Goal: Transaction & Acquisition: Purchase product/service

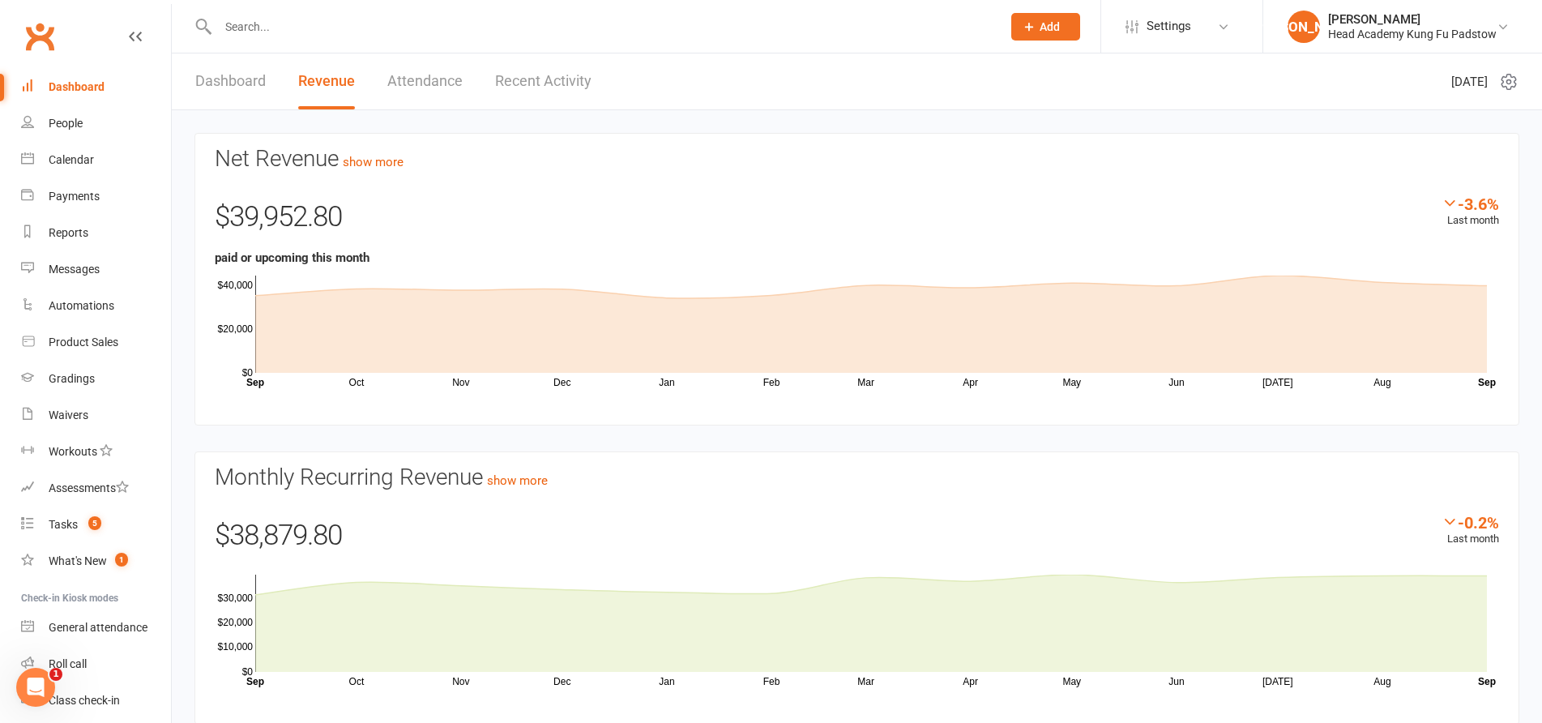
click at [690, 241] on div "$39,952.80" at bounding box center [857, 221] width 1285 height 53
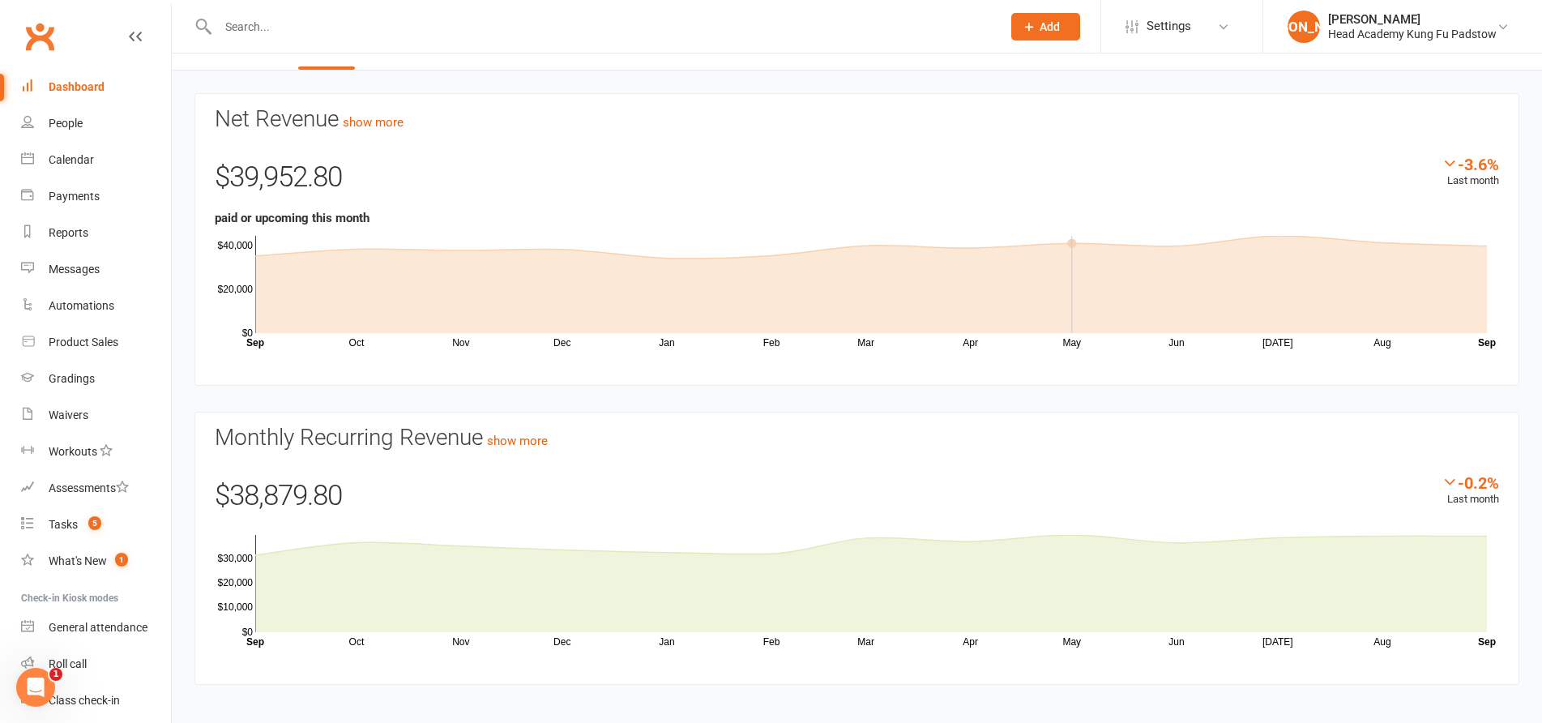
scroll to position [51, 0]
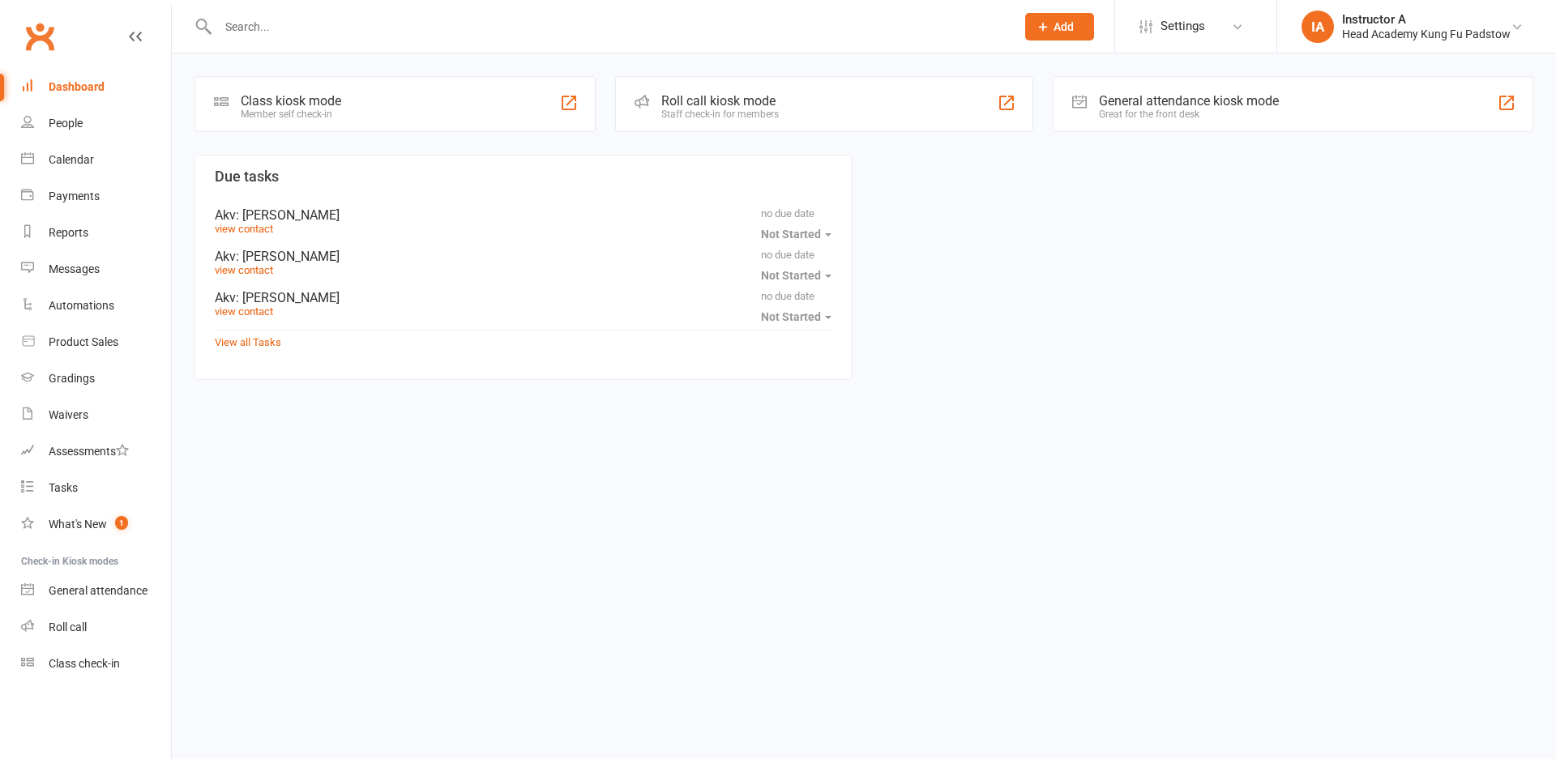
click at [490, 21] on input "text" at bounding box center [608, 26] width 791 height 23
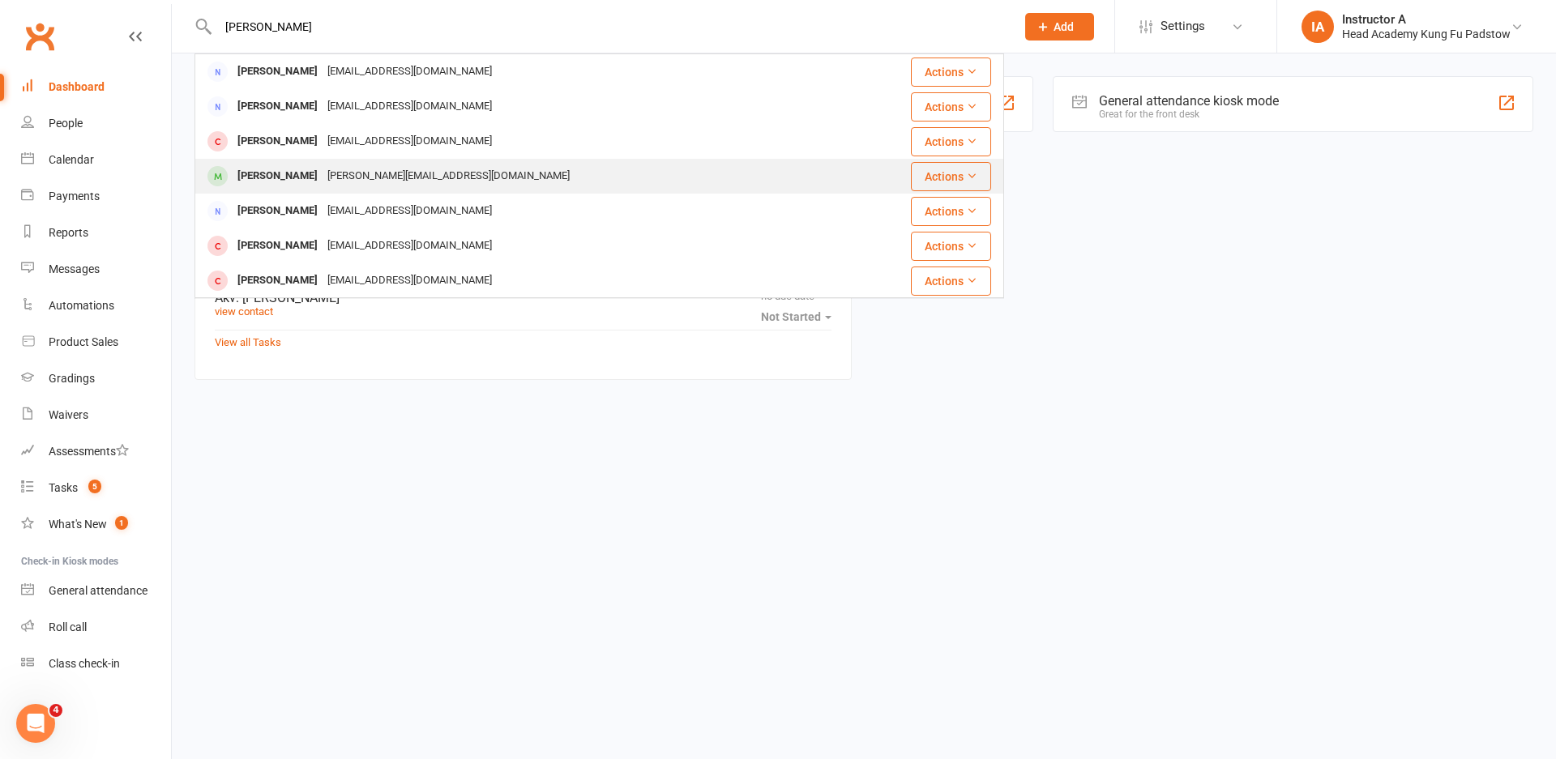
type input "tony"
click at [379, 175] on div "tony_giovenali@hotmail.com" at bounding box center [449, 177] width 252 height 24
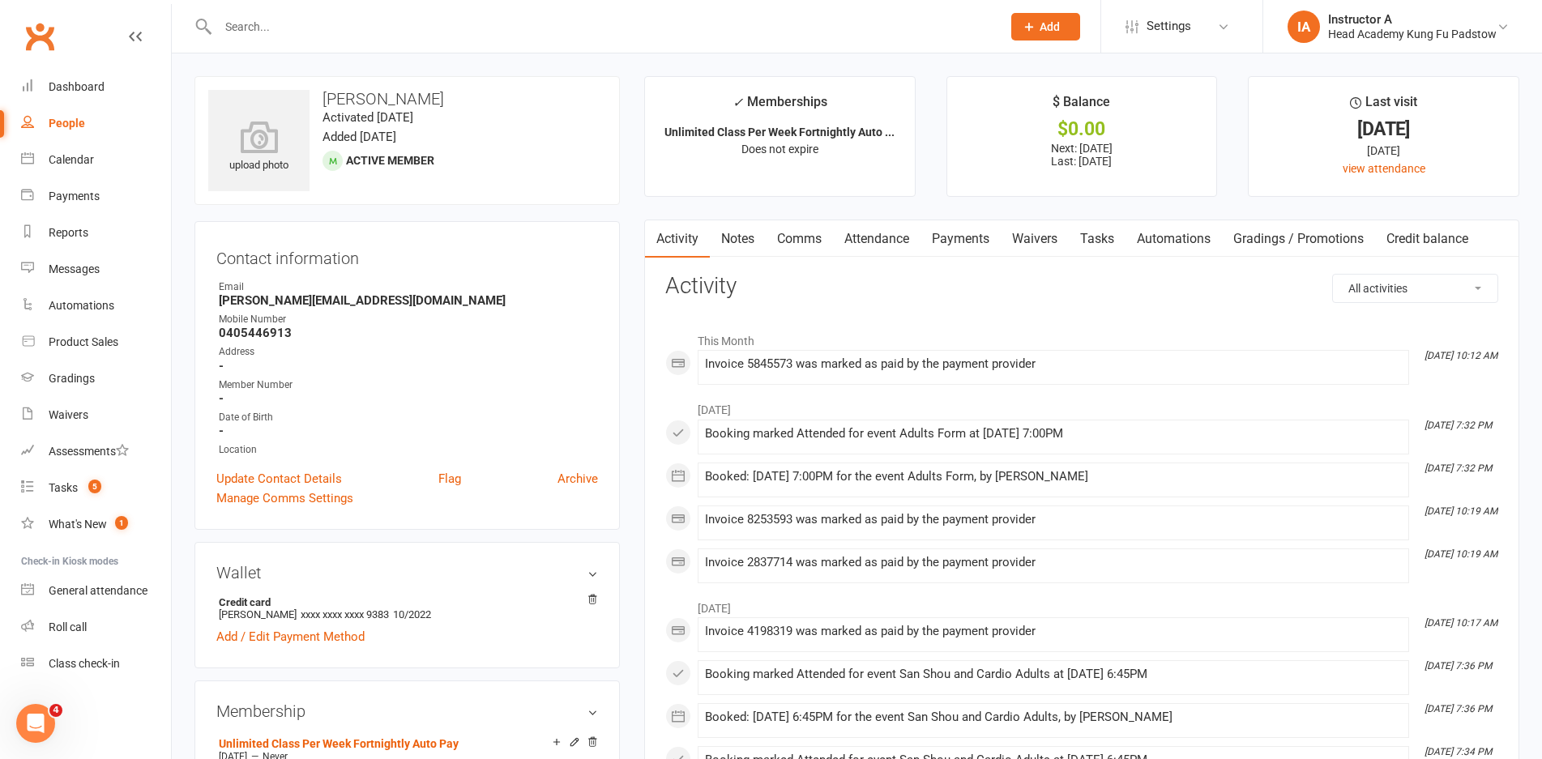
click at [960, 224] on link "Payments" at bounding box center [961, 238] width 80 height 37
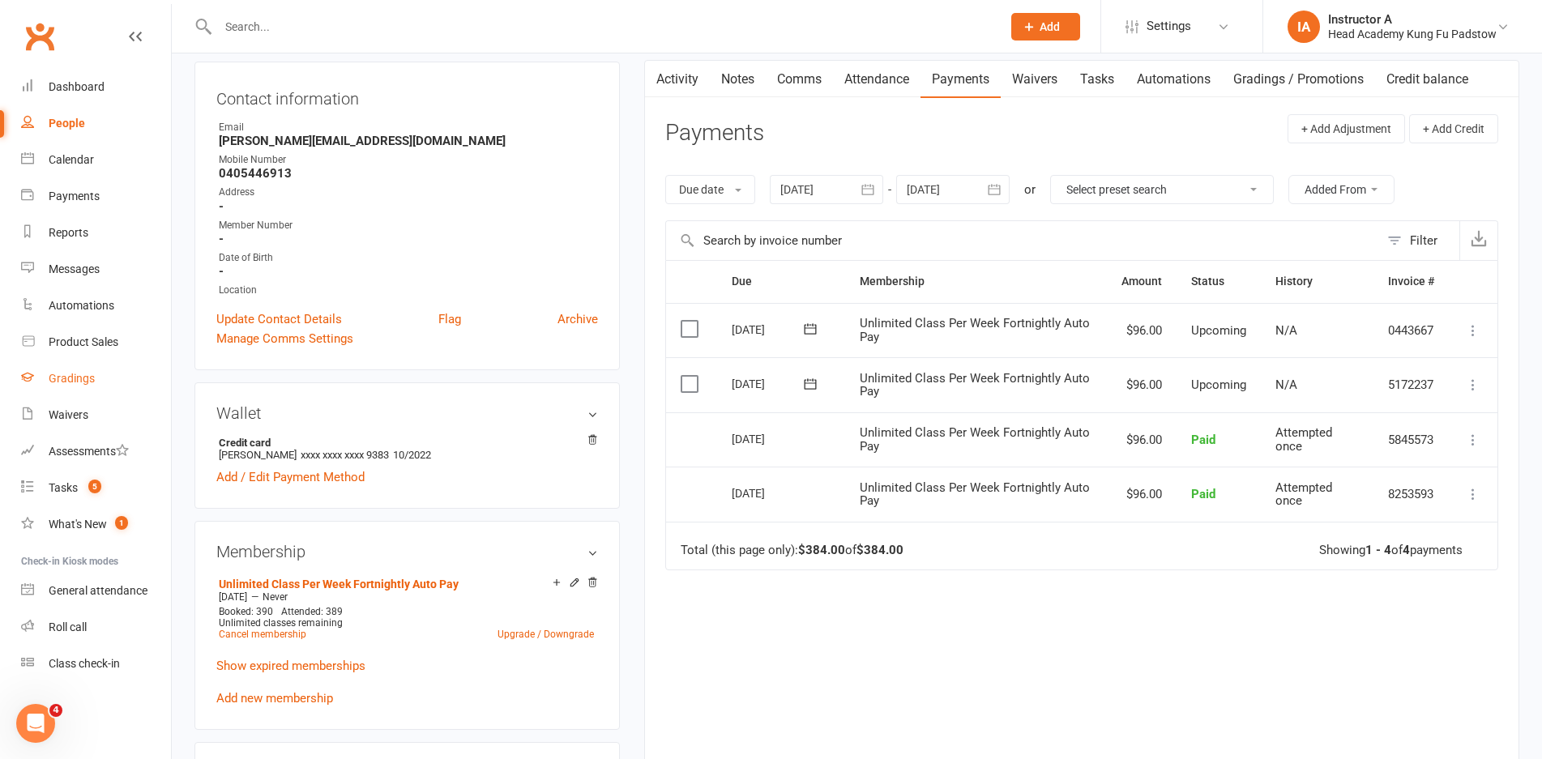
scroll to position [162, 0]
click at [88, 348] on div "Product Sales" at bounding box center [84, 342] width 70 height 13
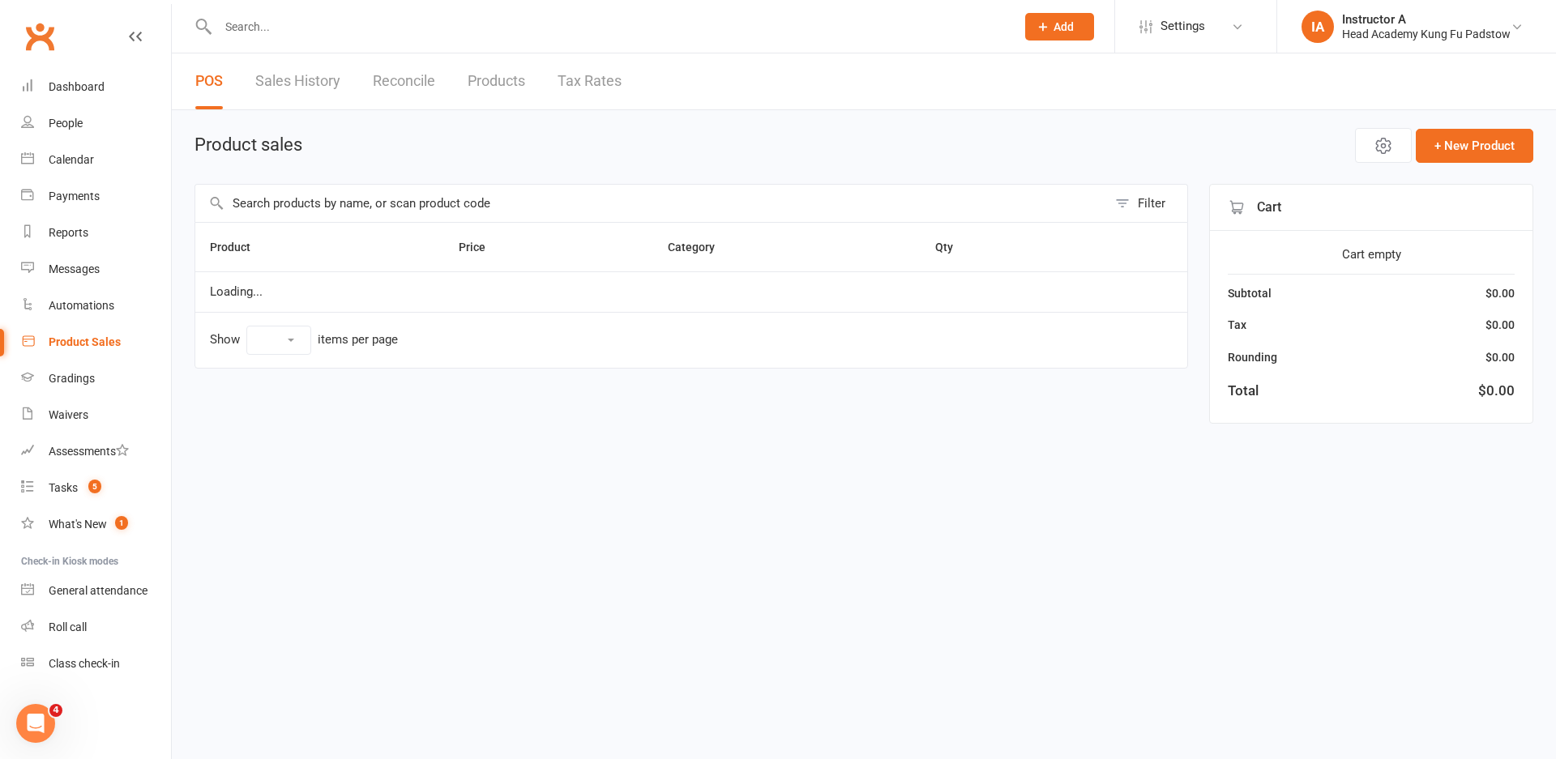
select select "10"
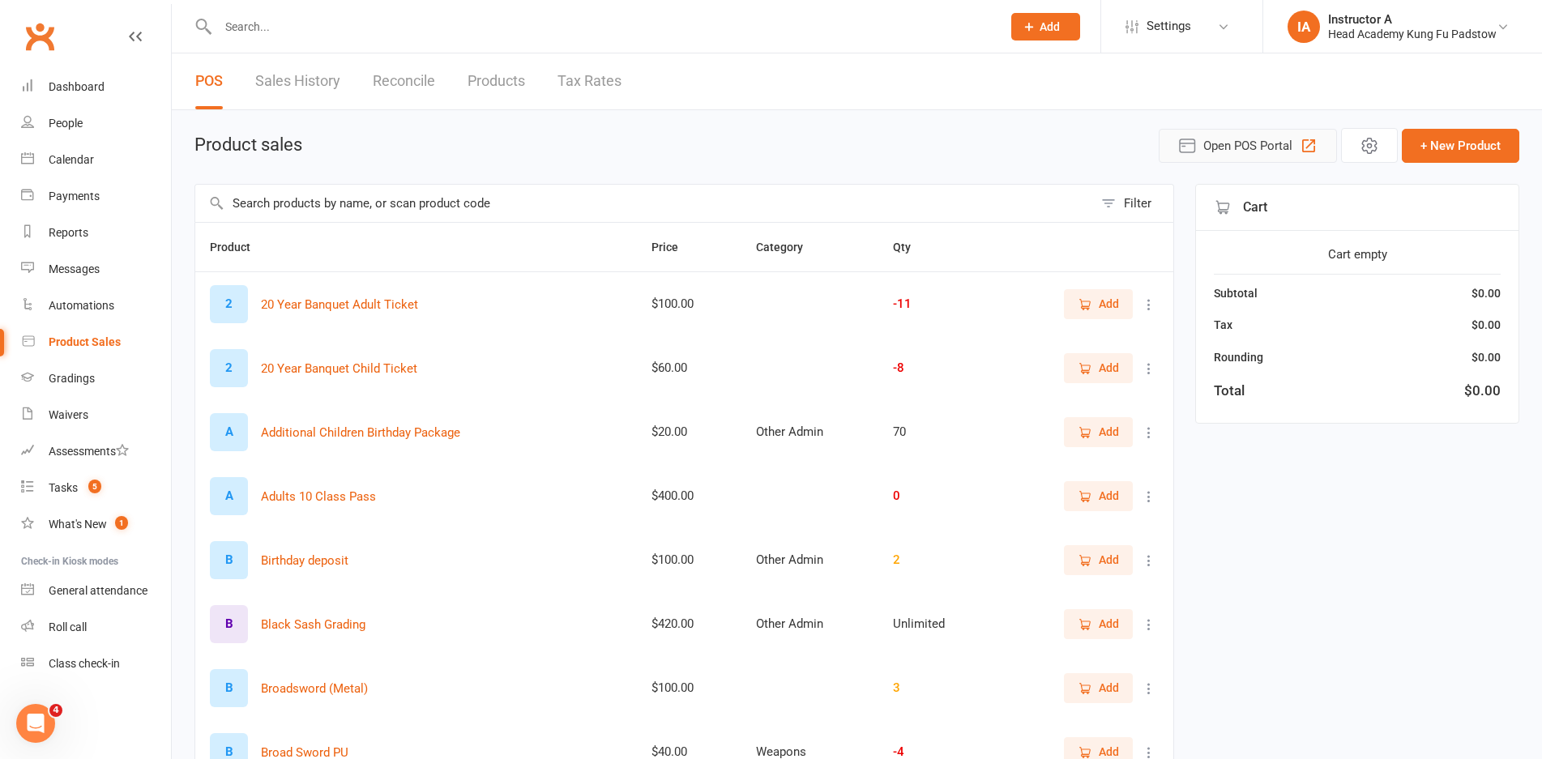
click at [1191, 154] on icon "button" at bounding box center [1187, 145] width 19 height 19
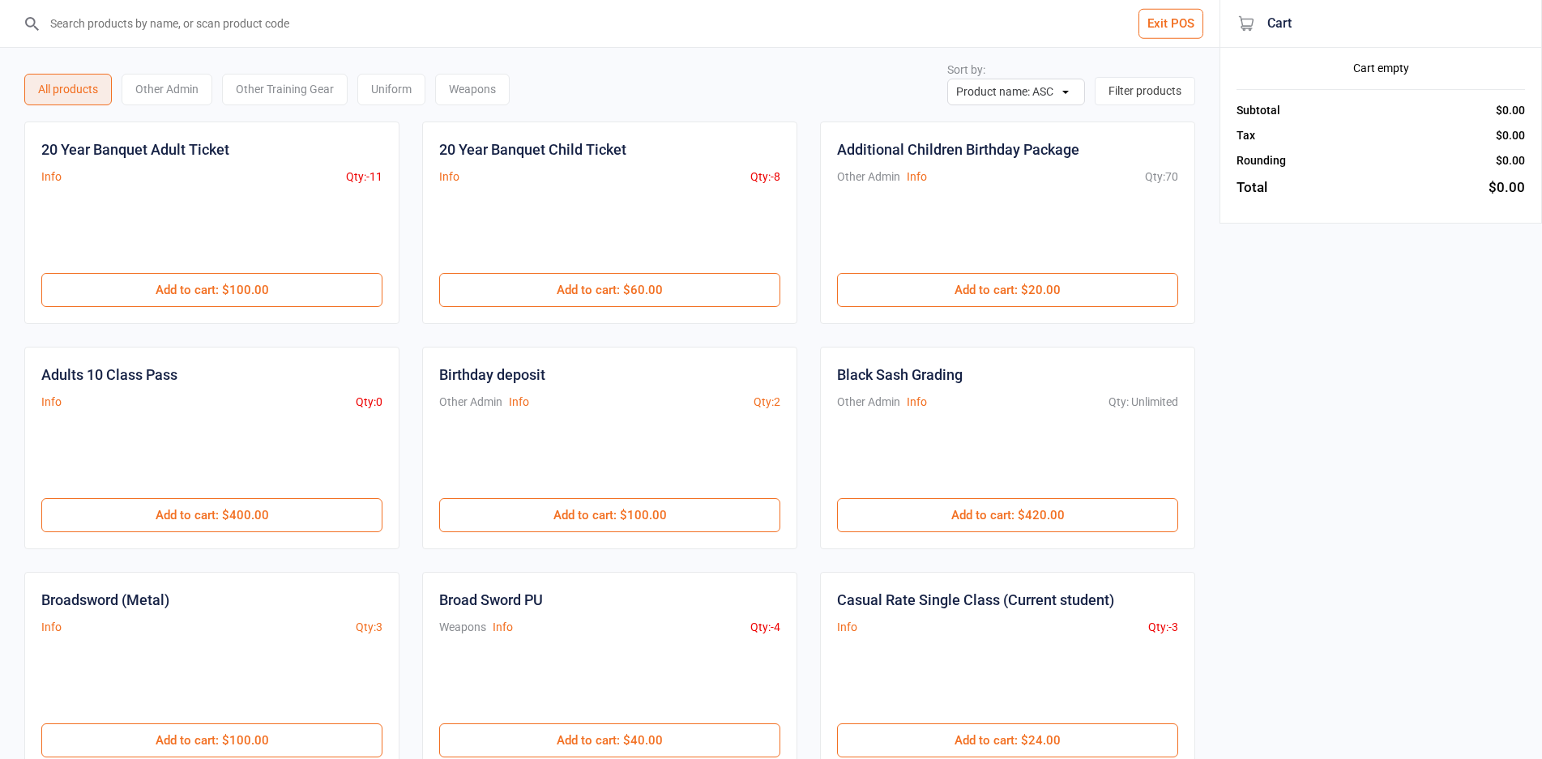
click at [367, 24] on input "search" at bounding box center [619, 23] width 1155 height 47
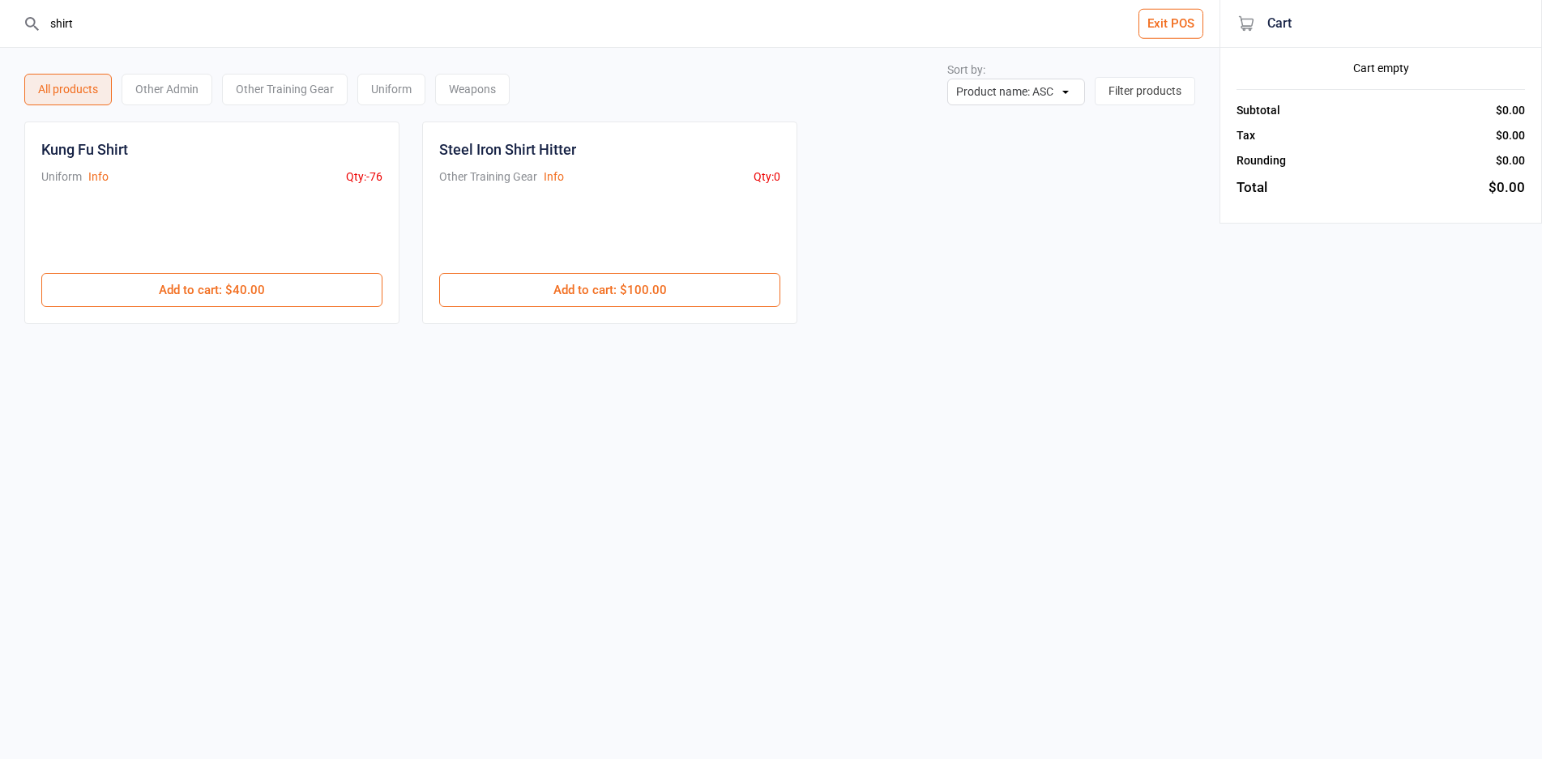
click at [257, 22] on input "shirt" at bounding box center [619, 23] width 1155 height 47
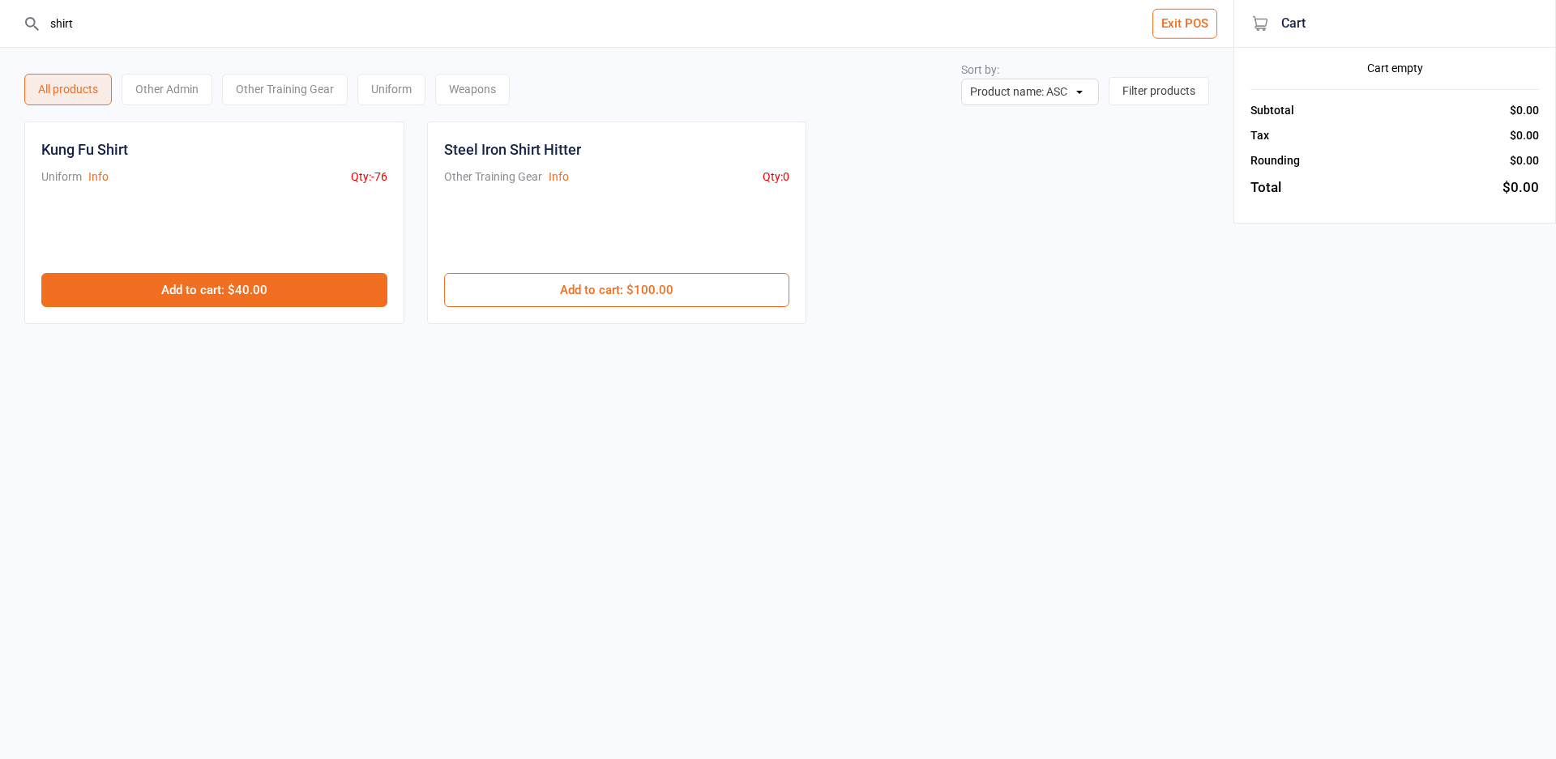
type input "shirt"
click at [252, 282] on button "Add to cart : $40.00" at bounding box center [214, 290] width 346 height 34
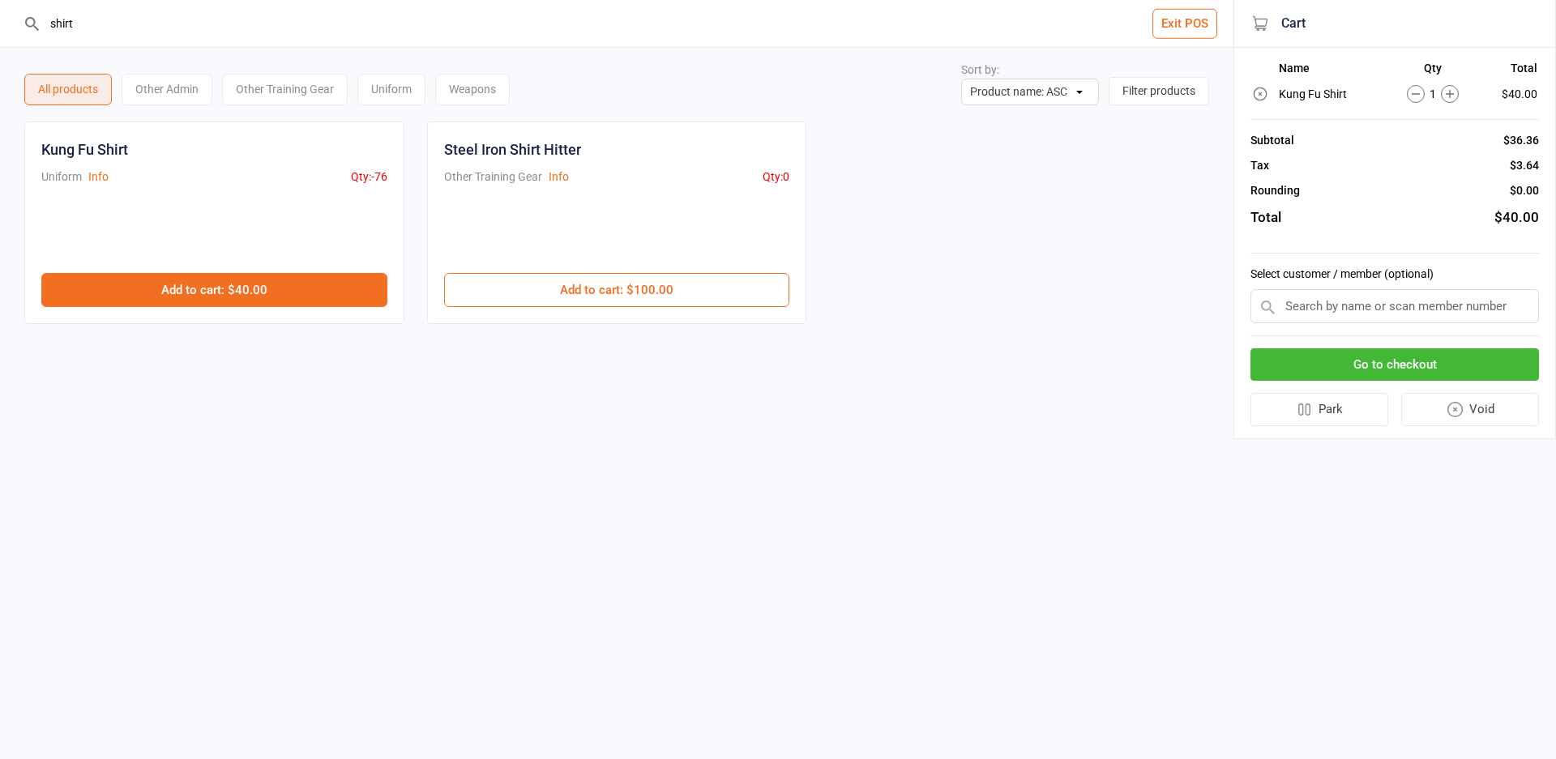
click at [252, 282] on button "Add to cart : $40.00" at bounding box center [214, 290] width 346 height 34
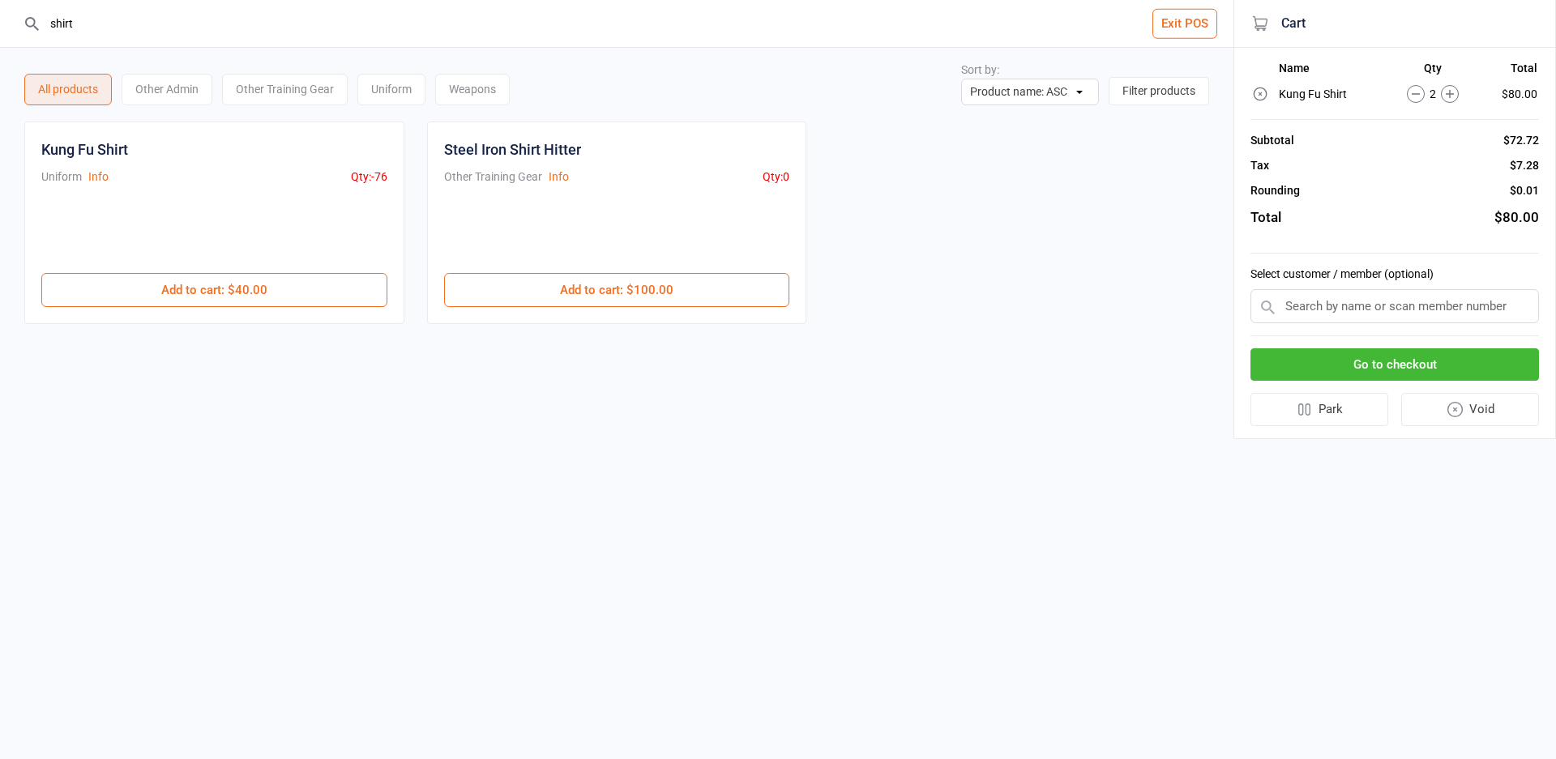
click at [1415, 365] on button "Go to checkout" at bounding box center [1395, 364] width 289 height 33
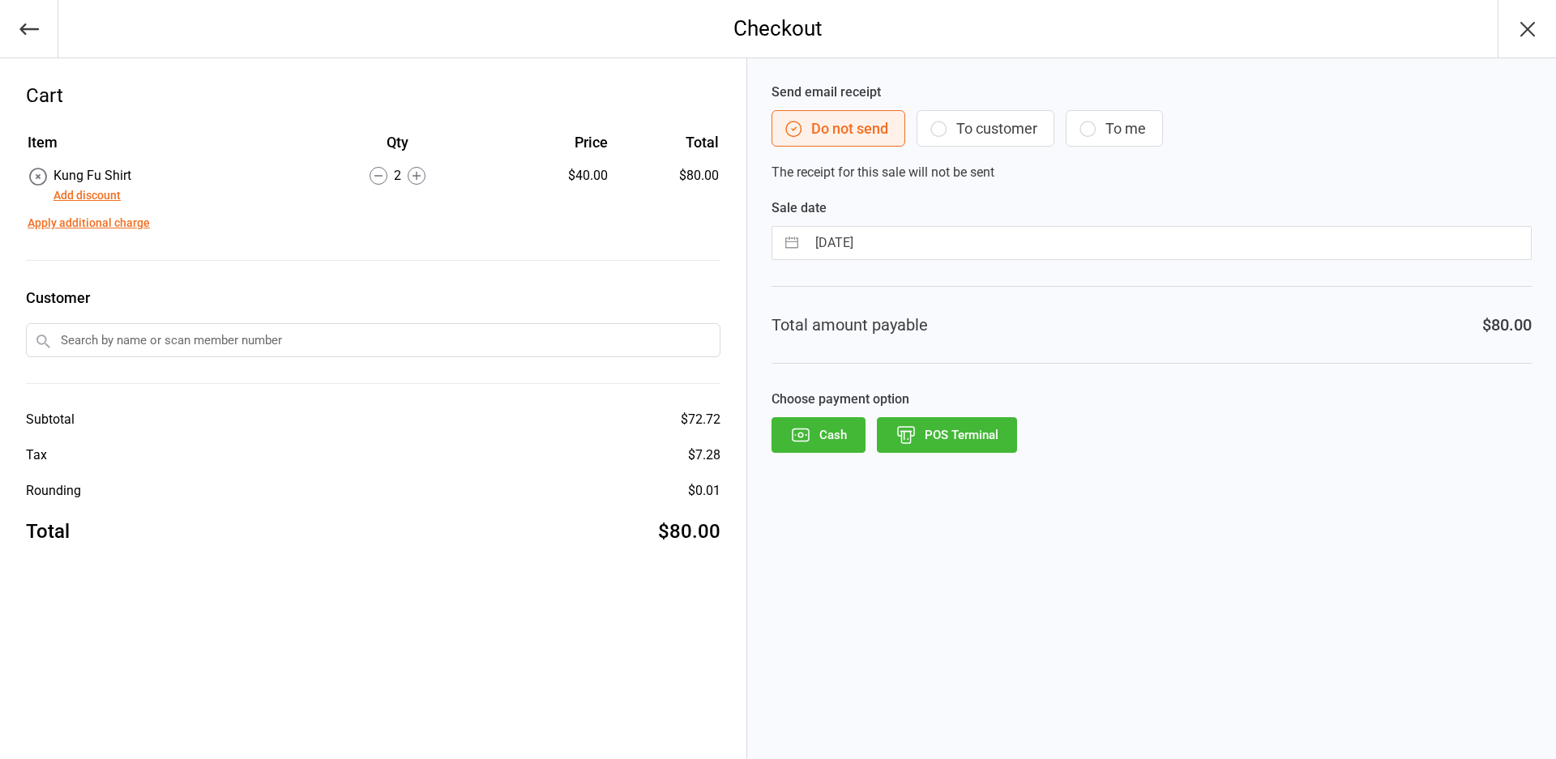
click at [514, 341] on input "text" at bounding box center [373, 340] width 695 height 34
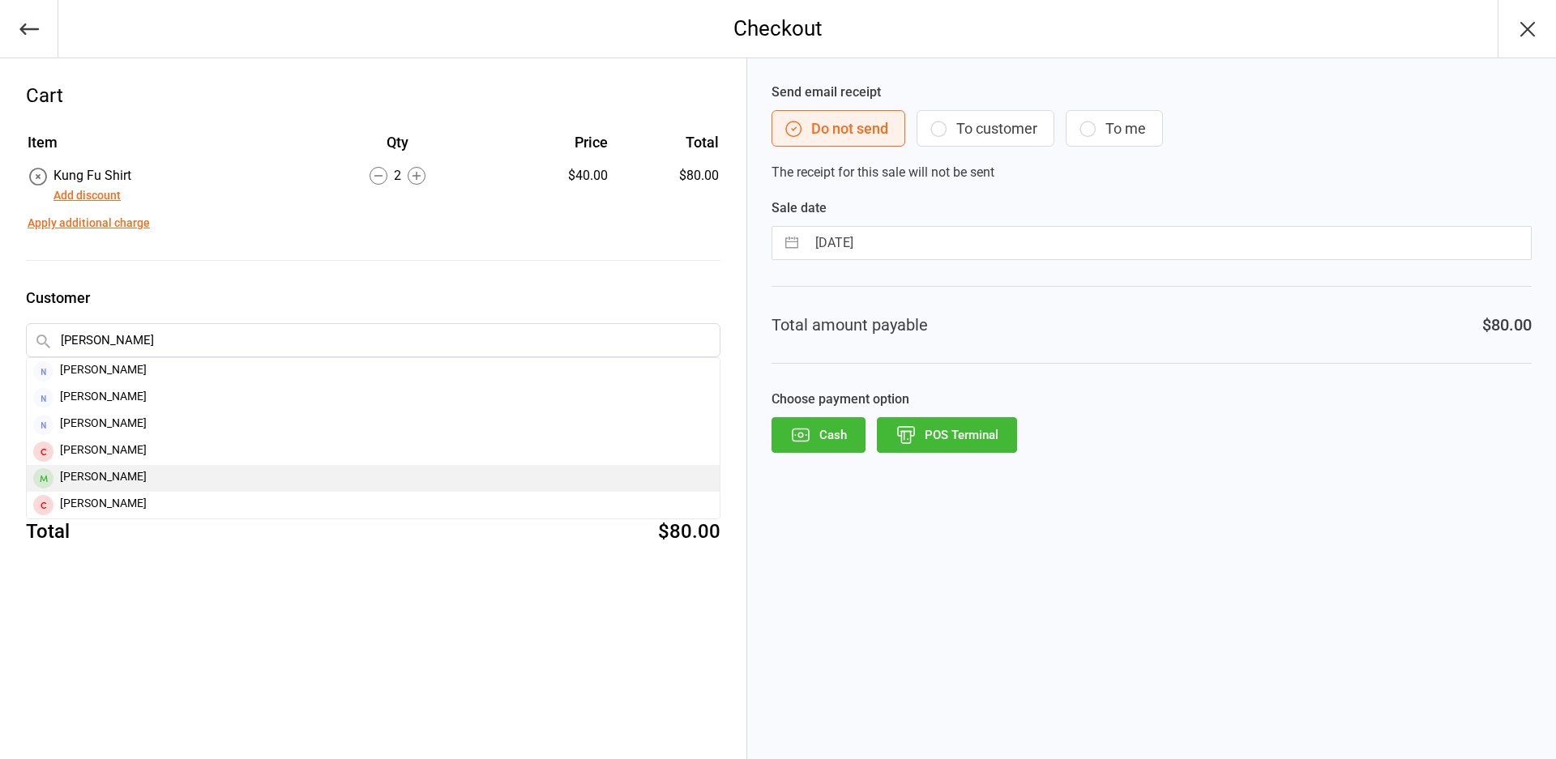
type input "Tony"
click at [154, 477] on div "Tony Giovenali" at bounding box center [373, 478] width 693 height 27
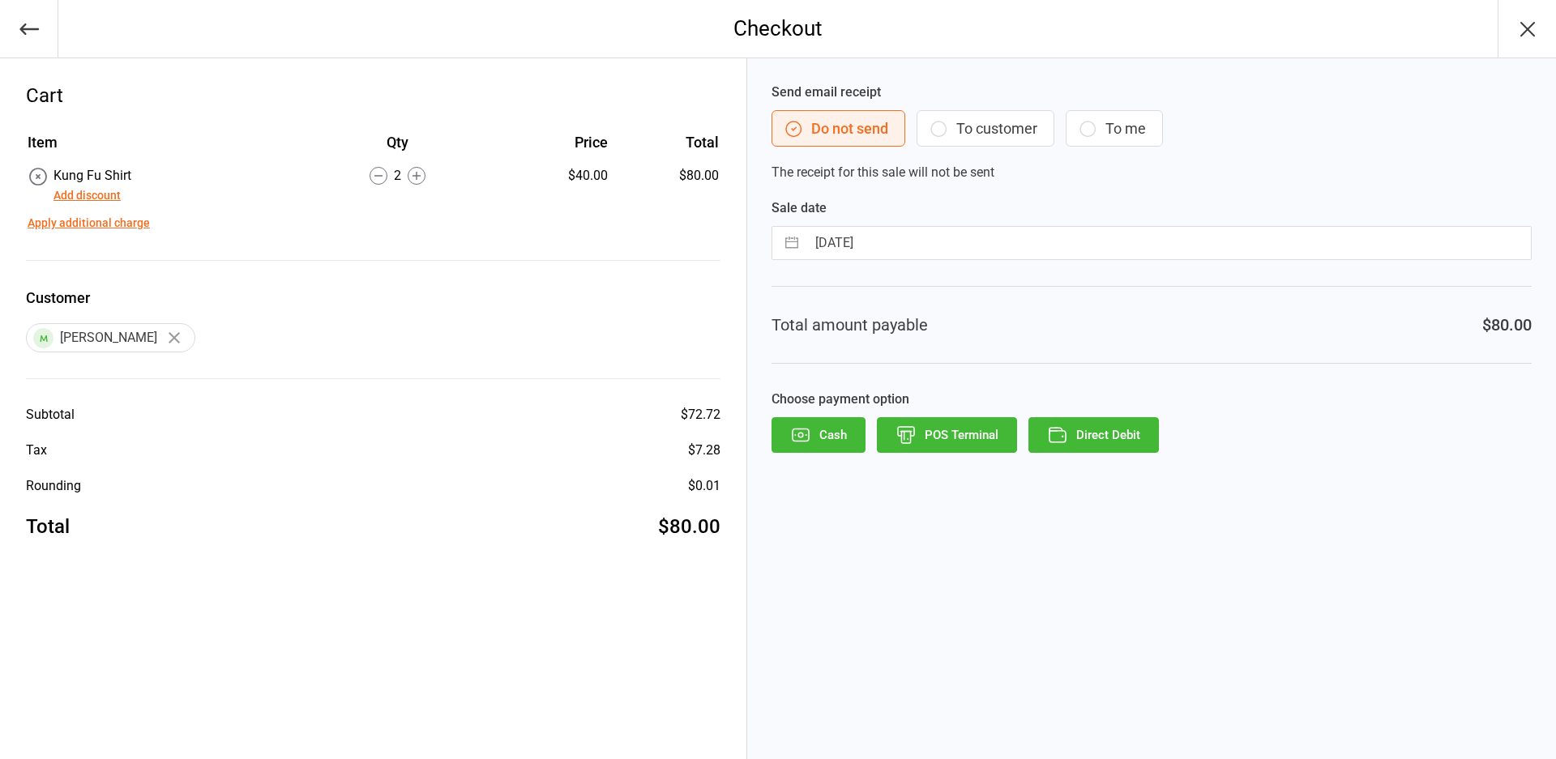
click at [96, 192] on button "Add discount" at bounding box center [86, 195] width 67 height 17
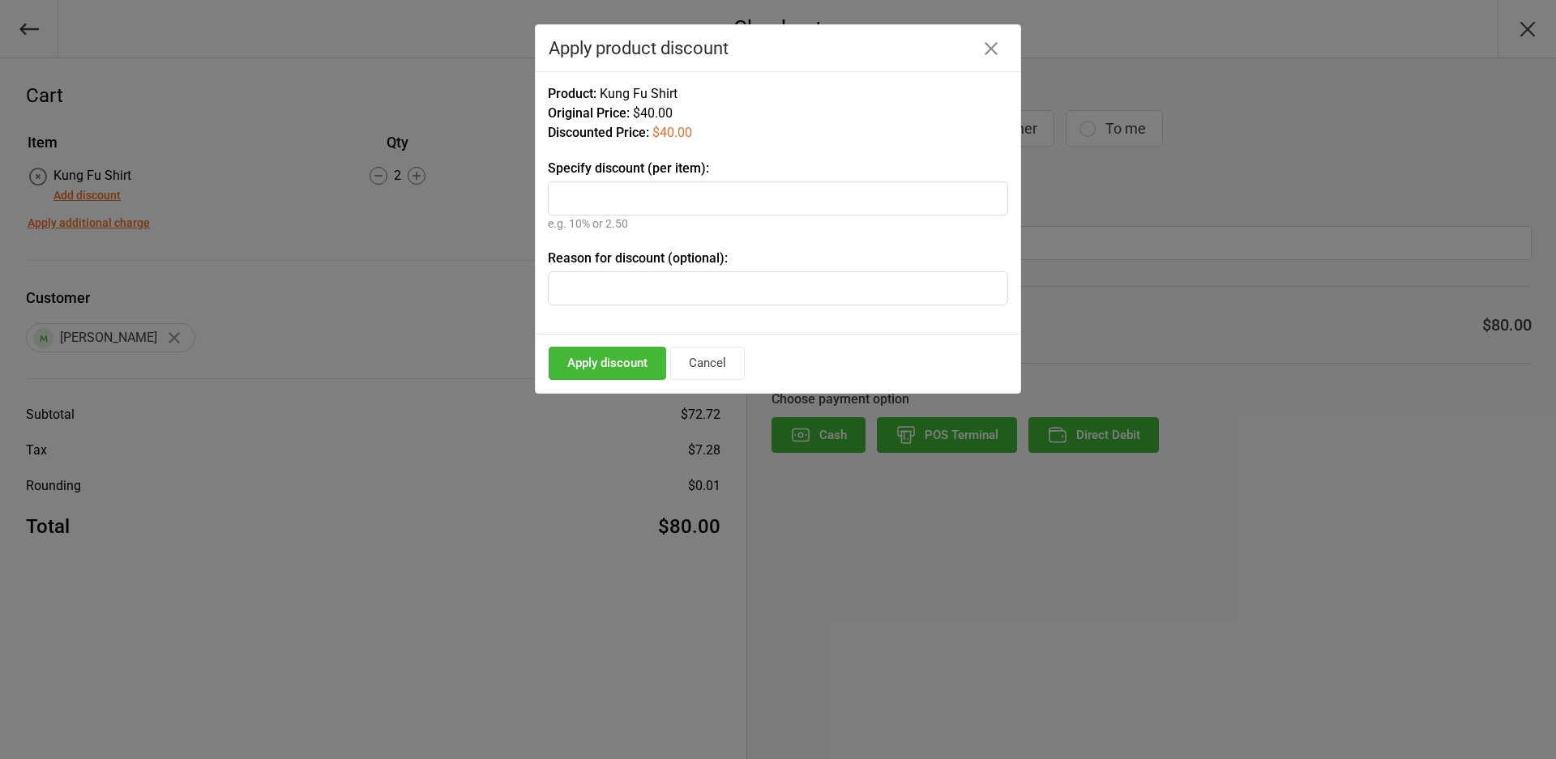
type input "0"
type input "10"
click at [594, 370] on button "Apply discount" at bounding box center [608, 363] width 118 height 33
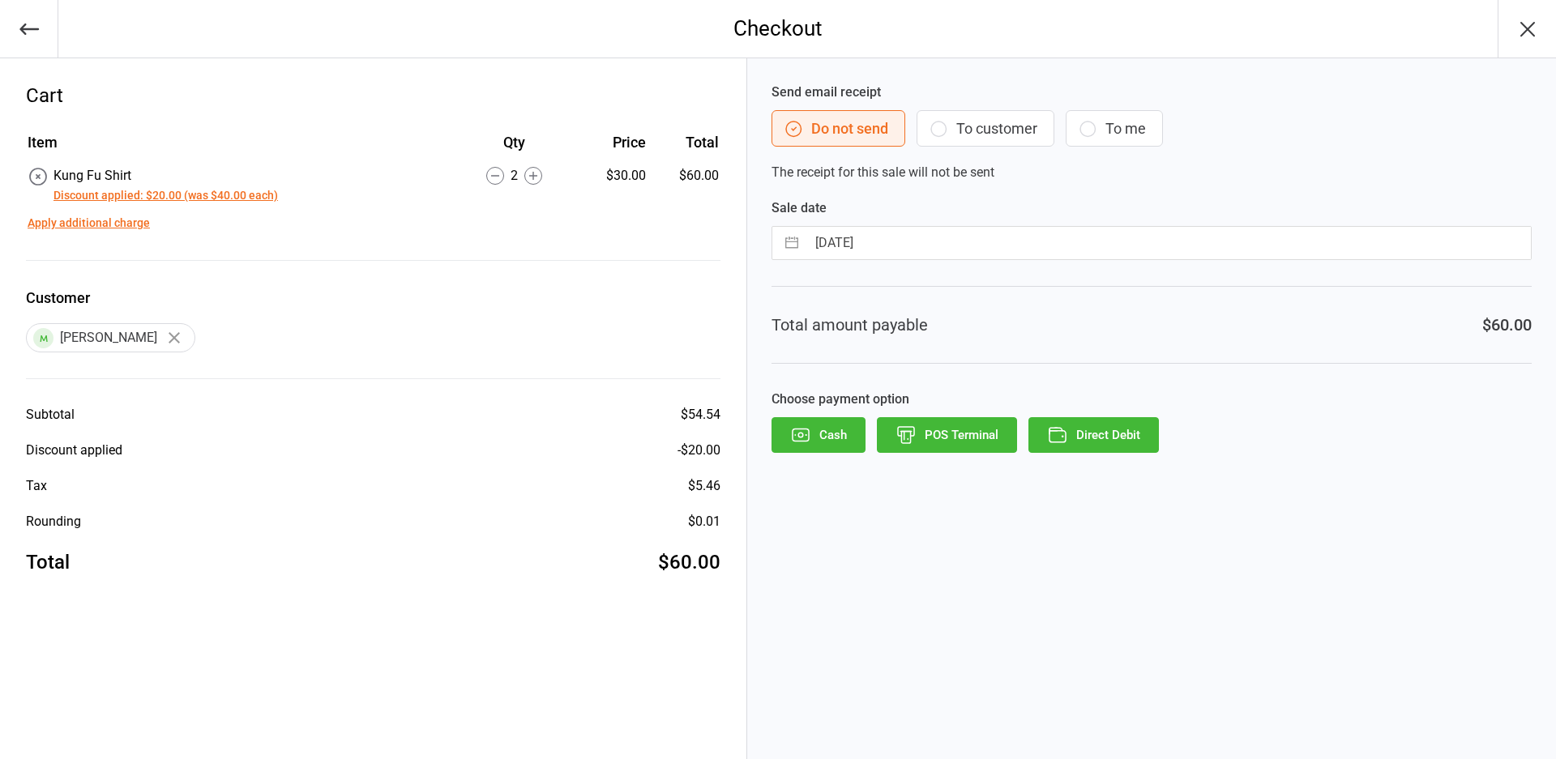
click at [239, 199] on button "Discount applied: $20.00 (was $40.00 each)" at bounding box center [165, 195] width 224 height 17
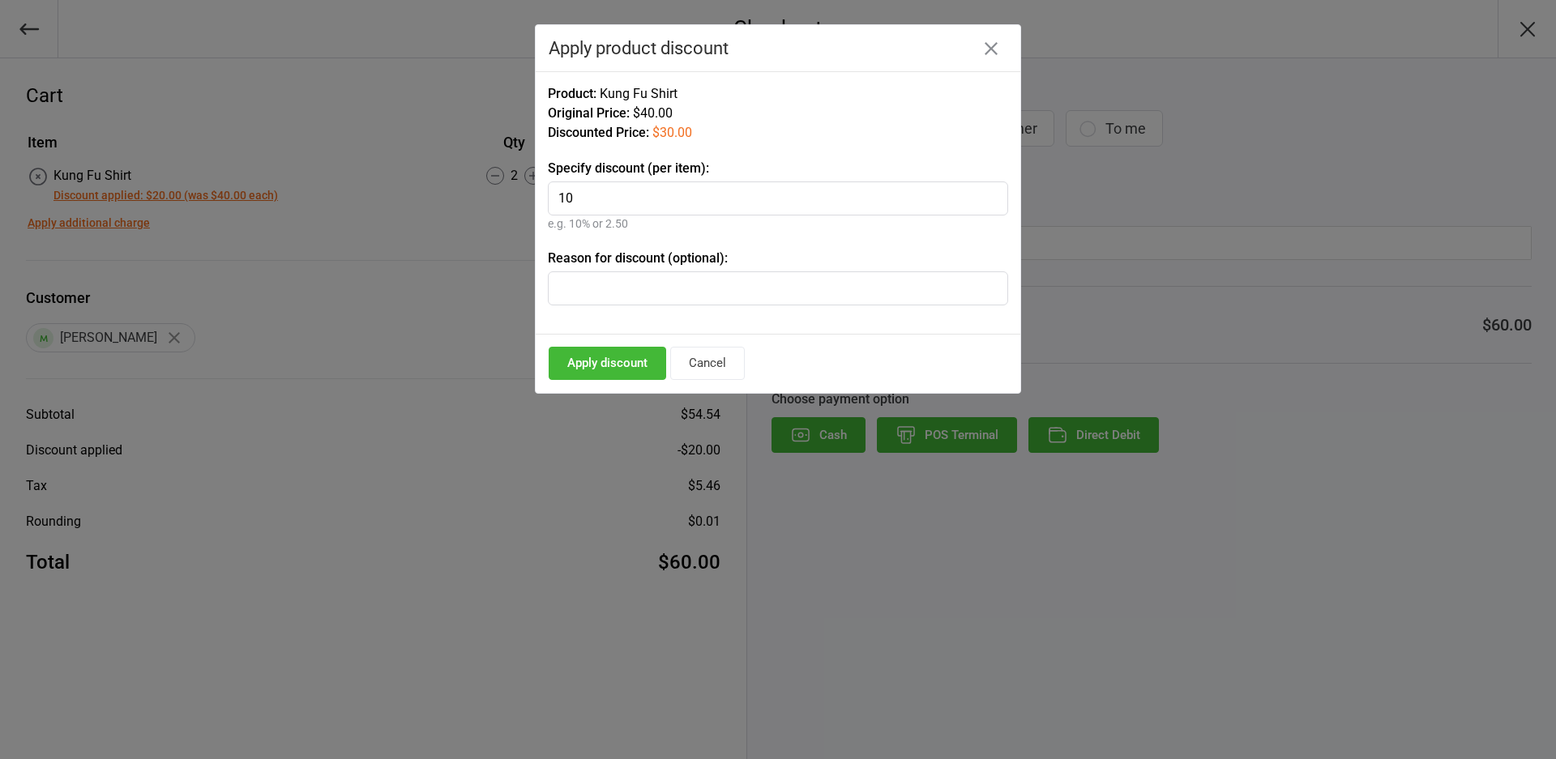
type input "1"
type input "5"
click at [642, 366] on button "Apply discount" at bounding box center [608, 363] width 118 height 33
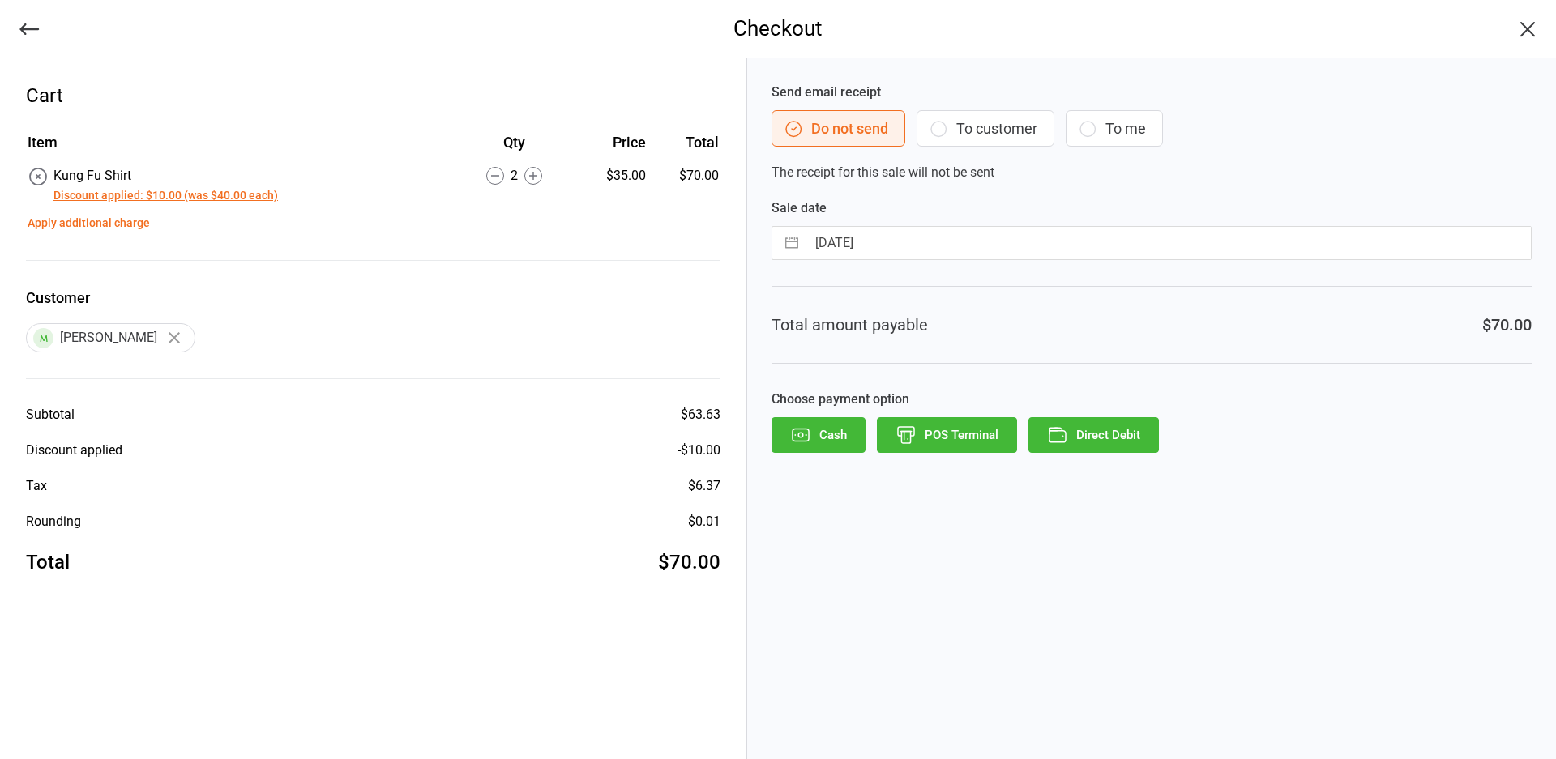
click at [665, 212] on td "Apply additional charge" at bounding box center [373, 220] width 691 height 26
click at [982, 134] on button "To customer" at bounding box center [986, 128] width 138 height 36
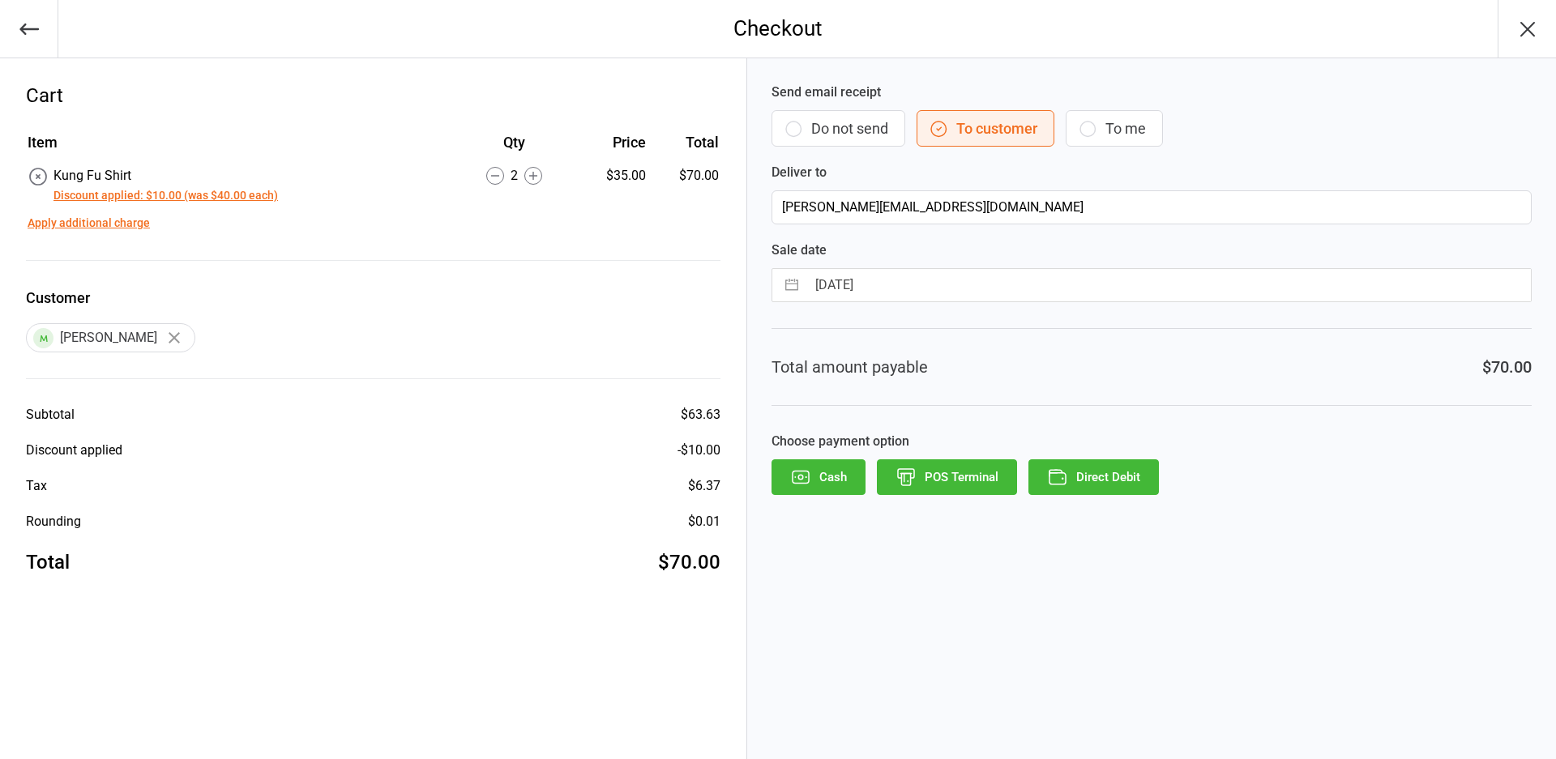
click at [1075, 479] on button "Direct Debit" at bounding box center [1093, 478] width 130 height 36
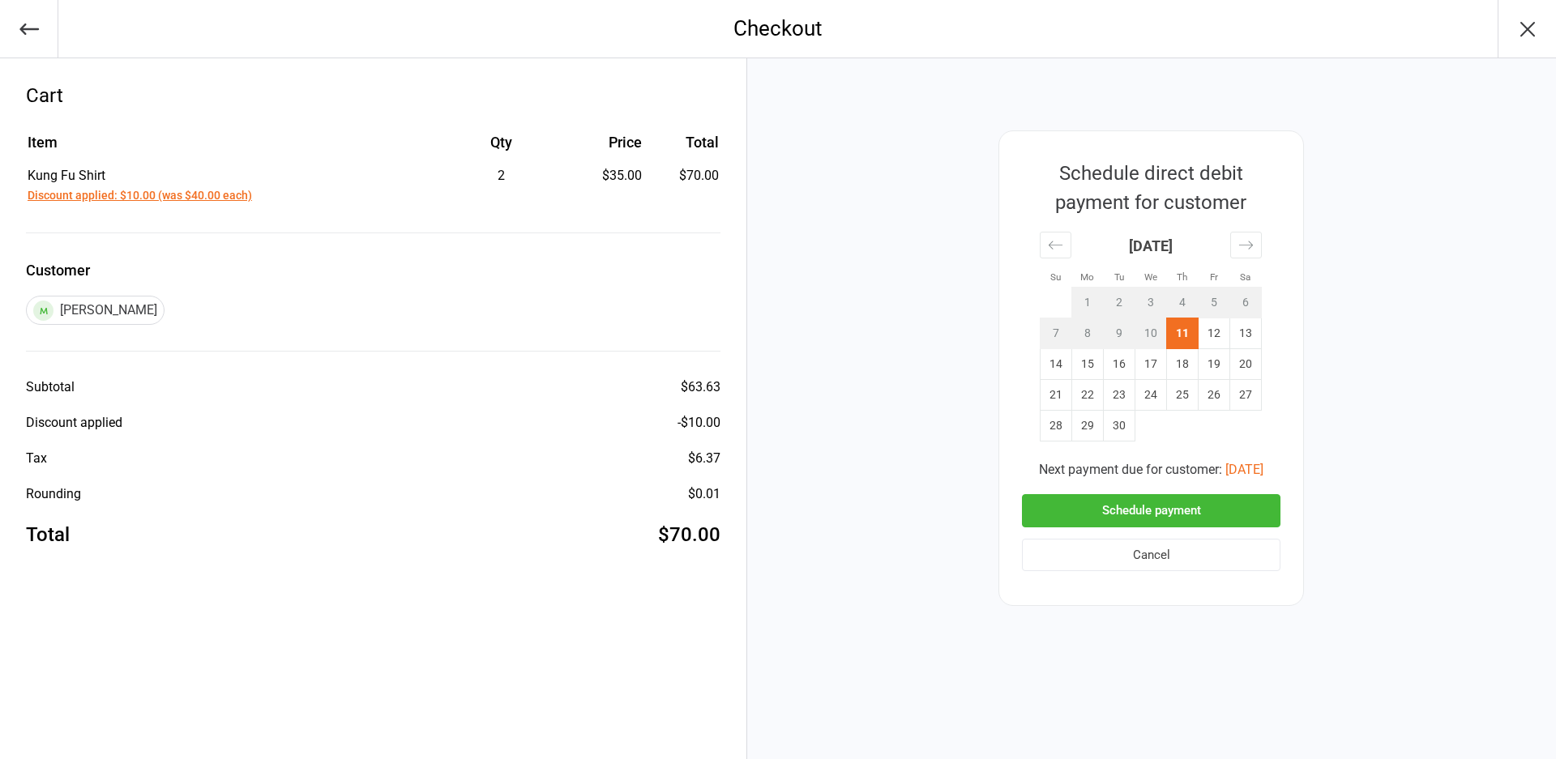
click at [1167, 516] on button "Schedule payment" at bounding box center [1151, 510] width 259 height 33
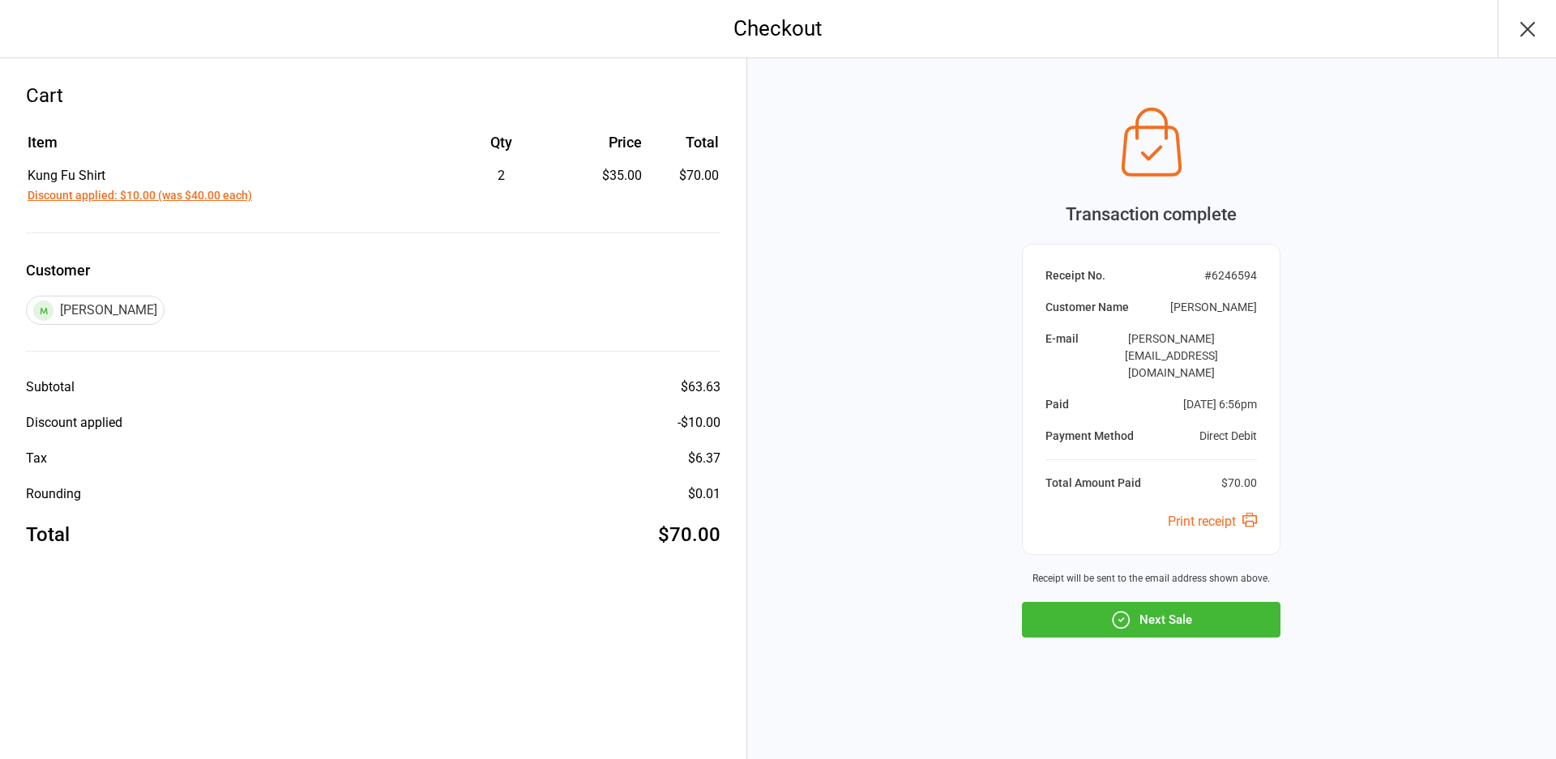
click at [1222, 605] on button "Next Sale" at bounding box center [1151, 620] width 259 height 36
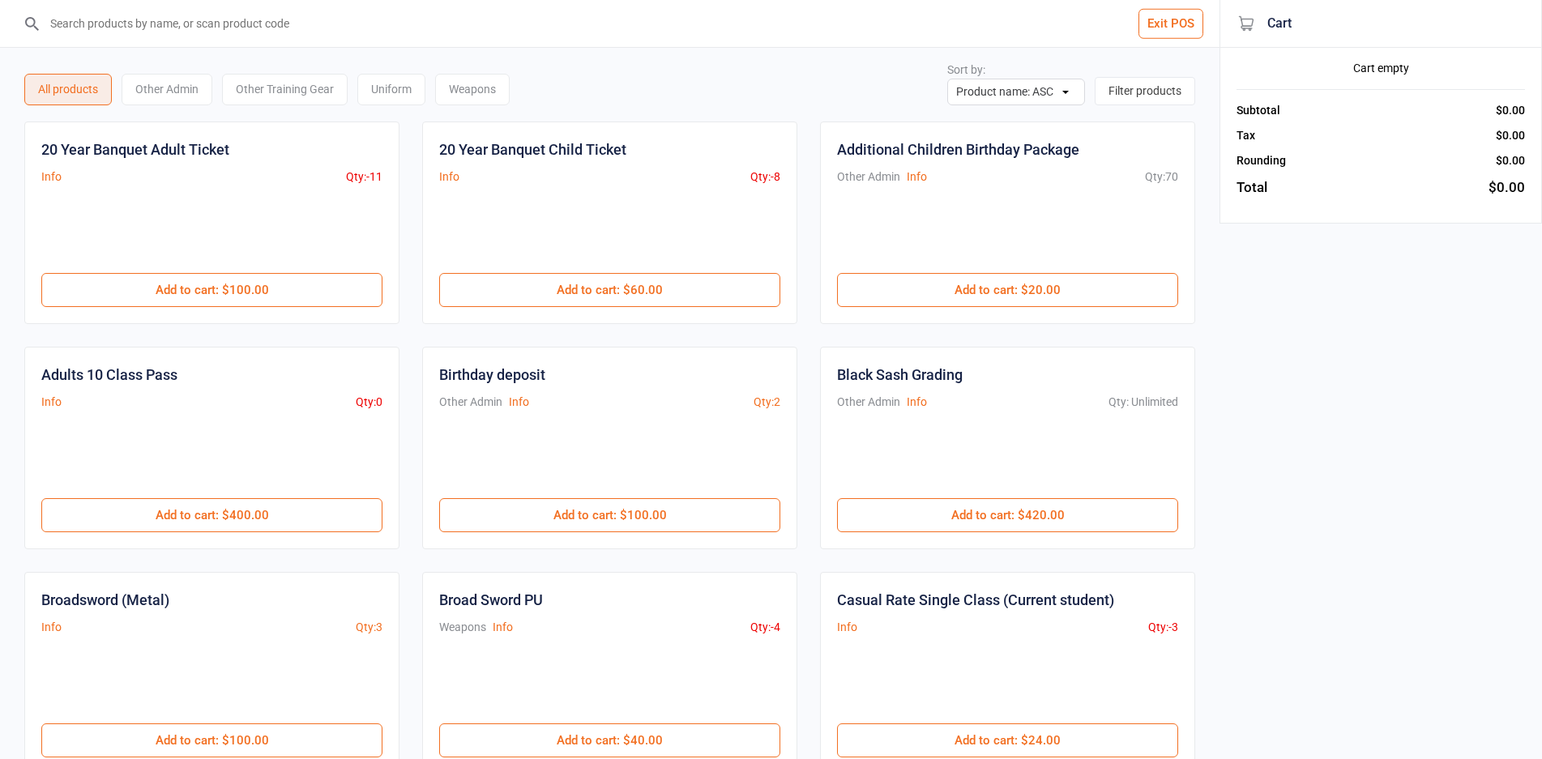
click at [1269, 494] on div "Exit POS All products Other Admin Other Training Gear Uniform Weapons Sort by: …" at bounding box center [771, 656] width 1542 height 1313
click at [427, 75] on div "All products Other Admin Other Training Gear Uniform Weapons" at bounding box center [266, 86] width 485 height 40
click at [669, 56] on div "All products Other Admin Other Training Gear Uniform Weapons Sort by: Product n…" at bounding box center [609, 77] width 1171 height 58
click at [205, 45] on input "search" at bounding box center [619, 23] width 1155 height 47
click at [552, 66] on div "All products Other Admin Other Training Gear Uniform Weapons Sort by: Product n…" at bounding box center [609, 77] width 1171 height 58
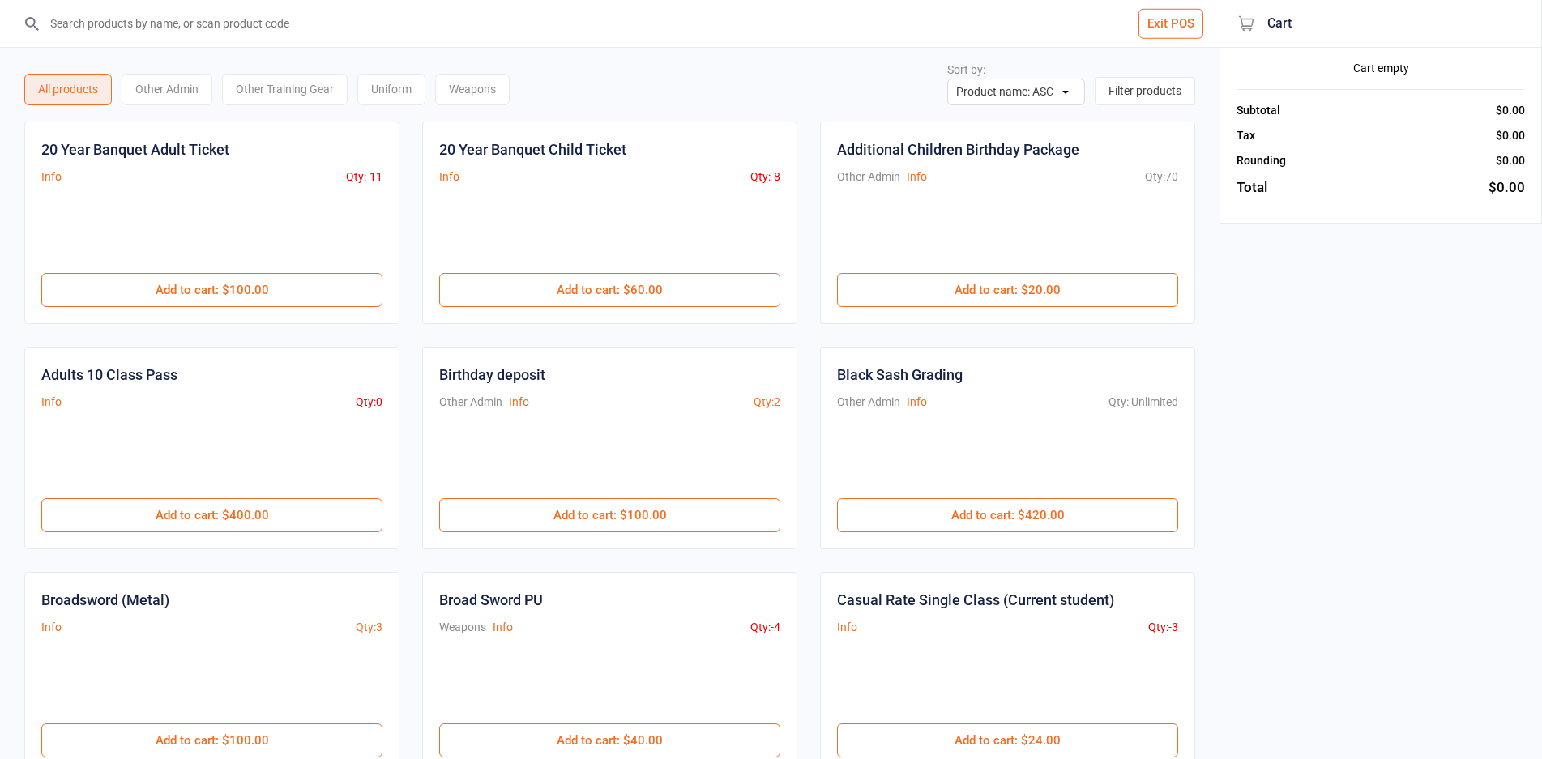
click at [712, 89] on div "All products Other Admin Other Training Gear Uniform Weapons Sort by: Product n…" at bounding box center [609, 77] width 1171 height 58
click at [843, 58] on div "All products Other Admin Other Training Gear Uniform Weapons Sort by: Product n…" at bounding box center [609, 77] width 1171 height 58
drag, startPoint x: 838, startPoint y: 83, endPoint x: 870, endPoint y: 81, distance: 32.5
click at [840, 83] on div "All products Other Admin Other Training Gear Uniform Weapons Sort by: Product n…" at bounding box center [609, 77] width 1171 height 58
click at [870, 81] on div "All products Other Admin Other Training Gear Uniform Weapons Sort by: Product n…" at bounding box center [609, 77] width 1171 height 58
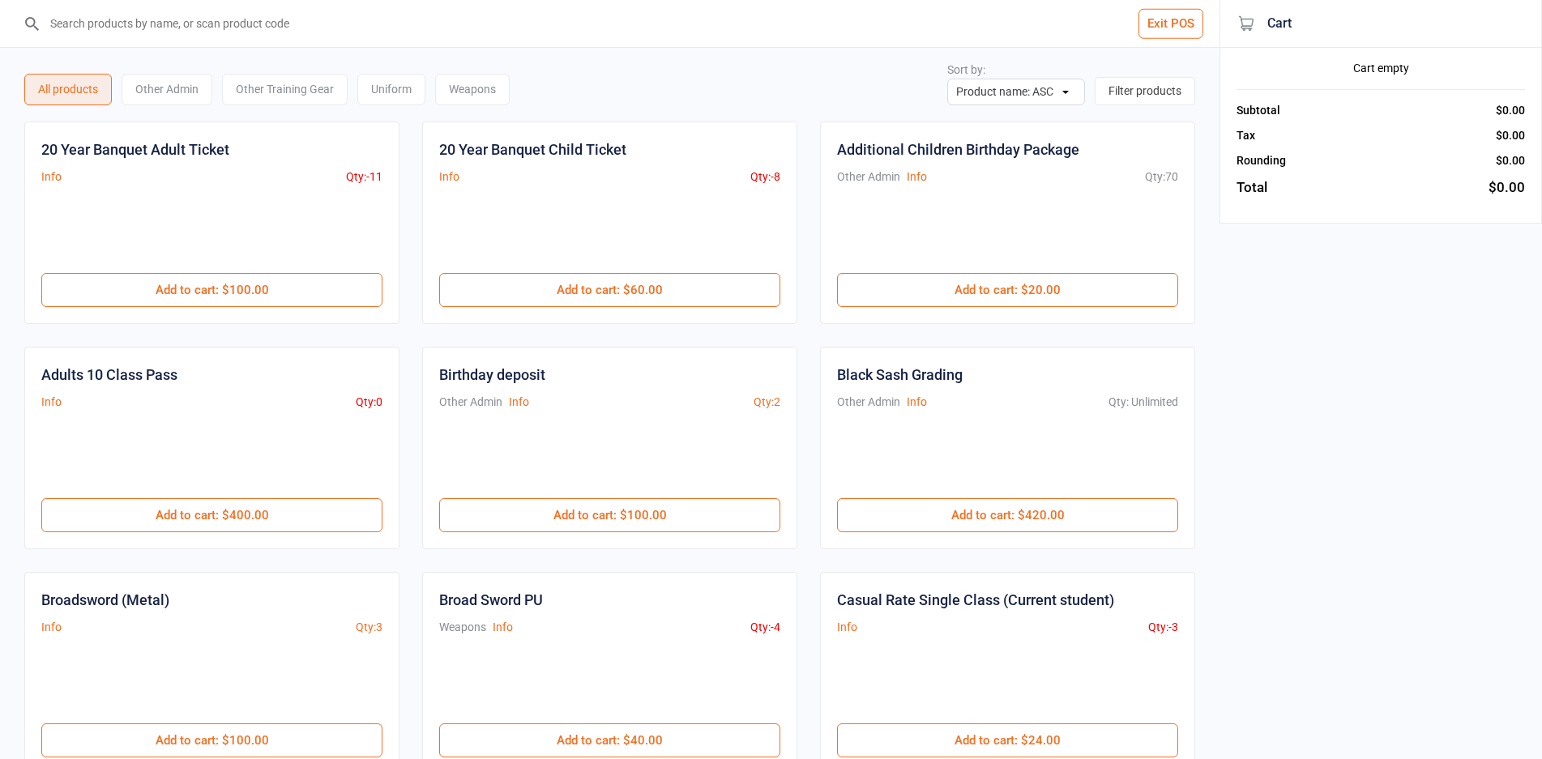
click at [887, 75] on div "All products Other Admin Other Training Gear Uniform Weapons Sort by: Product n…" at bounding box center [609, 77] width 1171 height 58
click at [887, 71] on div "All products Other Admin Other Training Gear Uniform Weapons Sort by: Product n…" at bounding box center [609, 77] width 1171 height 58
click at [891, 66] on div "All products Other Admin Other Training Gear Uniform Weapons Sort by: Product n…" at bounding box center [609, 77] width 1171 height 58
click at [1144, 24] on button "Exit POS" at bounding box center [1171, 24] width 65 height 30
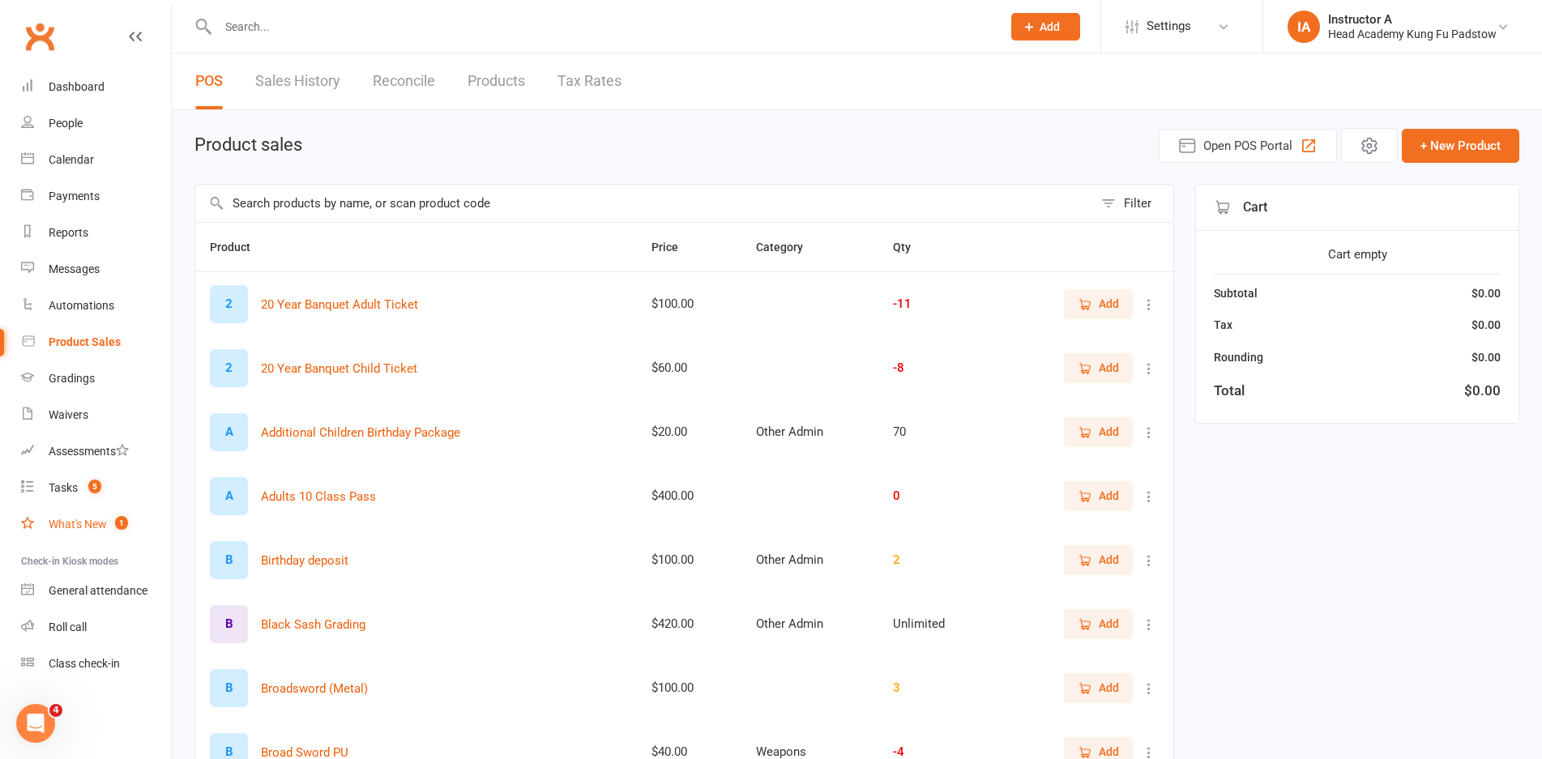
click at [96, 528] on div "What's New" at bounding box center [78, 524] width 58 height 13
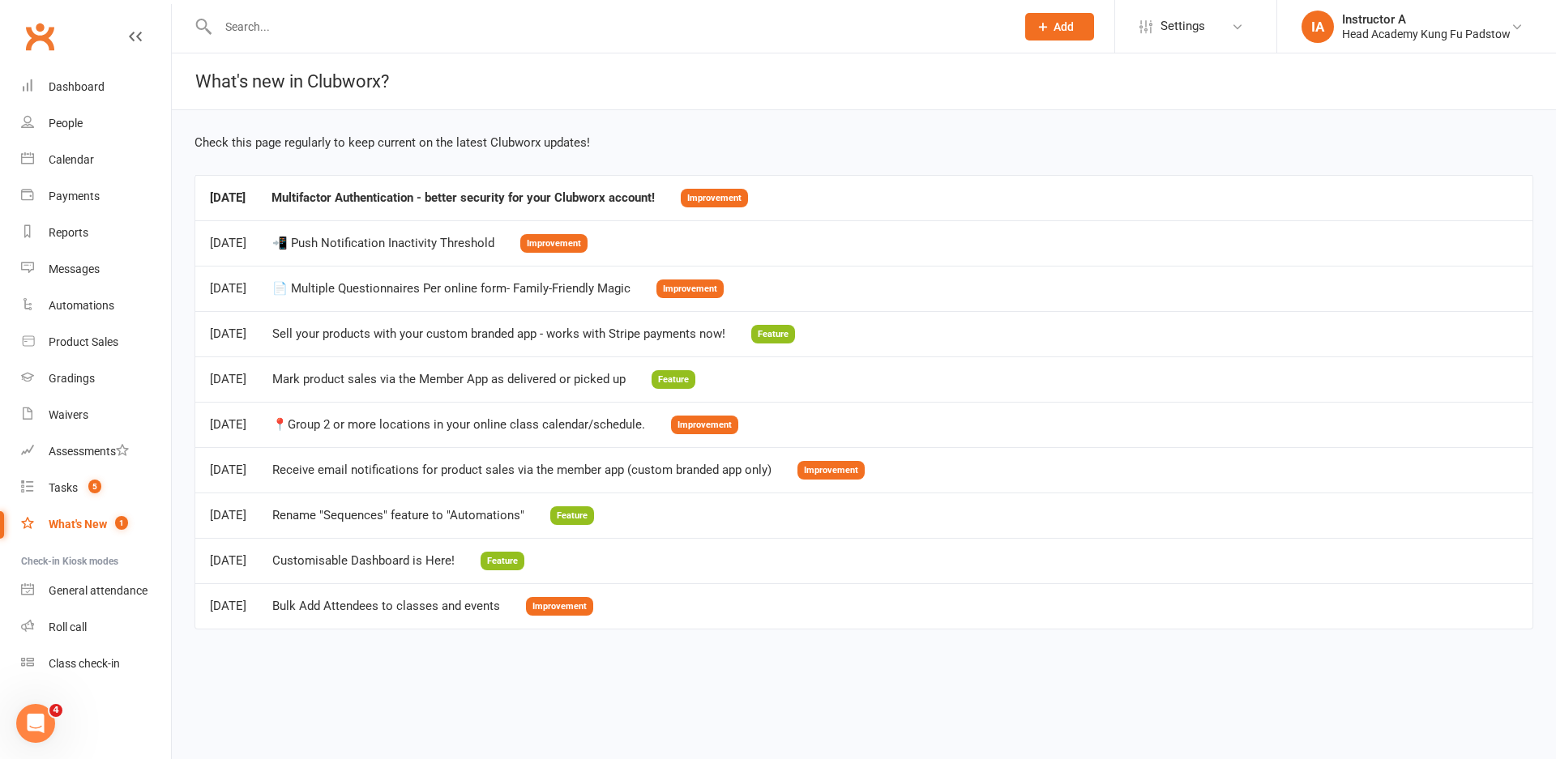
click at [92, 515] on link "What's New 1" at bounding box center [96, 525] width 150 height 36
click at [80, 475] on link "Tasks 5" at bounding box center [96, 488] width 150 height 36
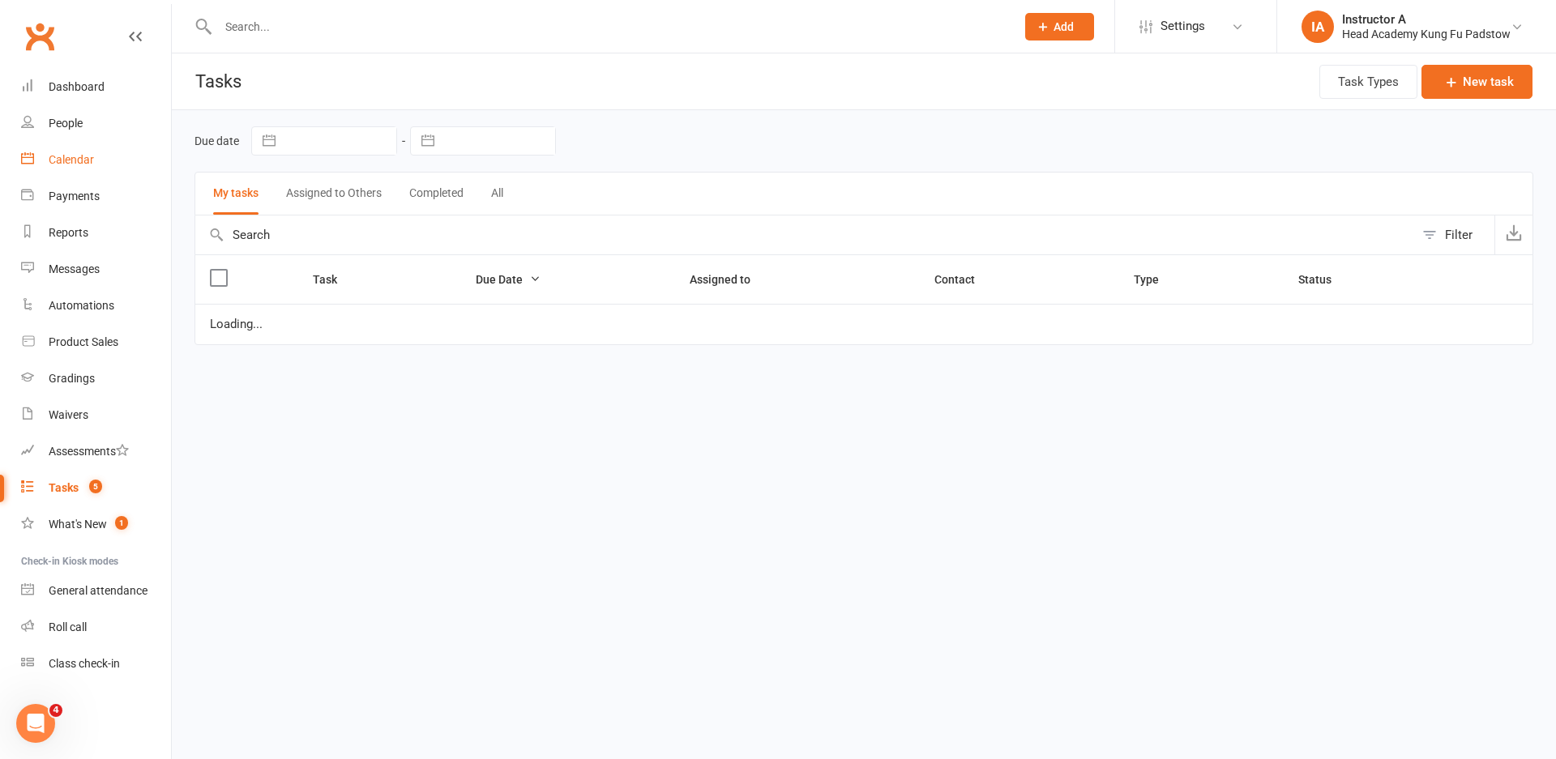
click at [100, 162] on link "Calendar" at bounding box center [96, 160] width 150 height 36
